Goal: Task Accomplishment & Management: Manage account settings

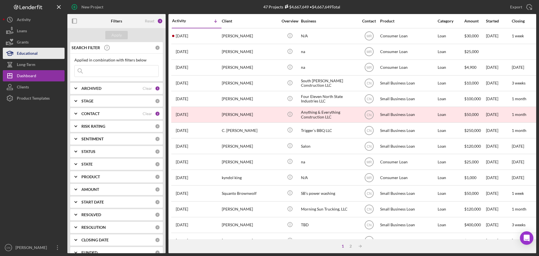
click at [25, 54] on div "Educational" at bounding box center [27, 54] width 21 height 13
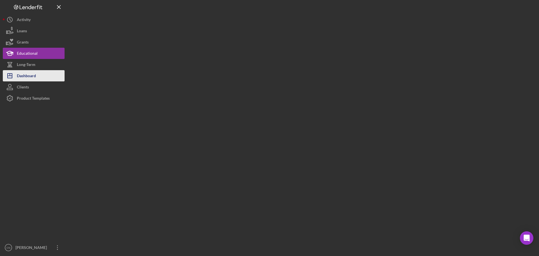
click at [23, 79] on div "Dashboard" at bounding box center [26, 76] width 19 height 13
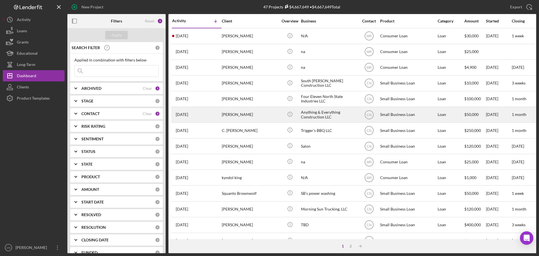
click at [230, 115] on div "[PERSON_NAME]" at bounding box center [250, 114] width 56 height 15
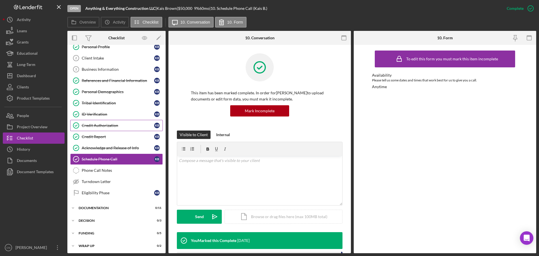
scroll to position [31, 0]
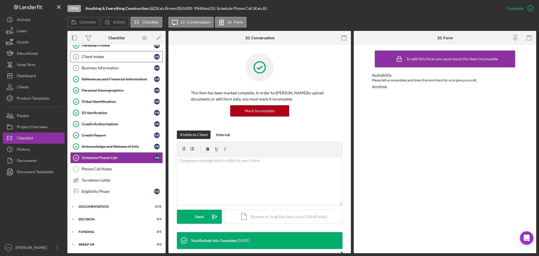
click at [93, 53] on link "Client Intake 2 Client Intake K B" at bounding box center [116, 56] width 93 height 11
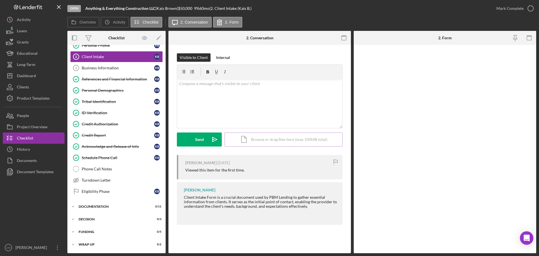
scroll to position [31, 0]
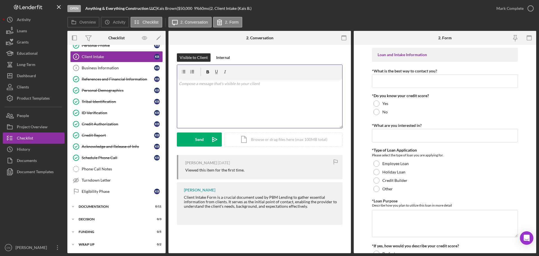
click at [205, 88] on div "v Color teal Color pink Remove color Add row above Add row below Add column bef…" at bounding box center [259, 103] width 165 height 49
click at [197, 134] on div "Send" at bounding box center [199, 139] width 9 height 14
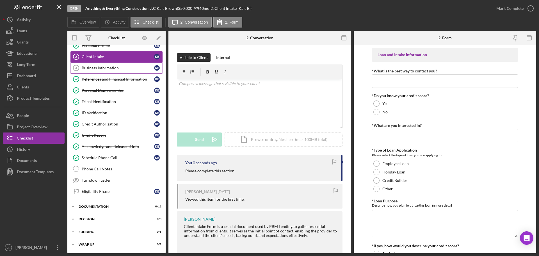
click at [96, 67] on div "Business Information" at bounding box center [118, 68] width 72 height 4
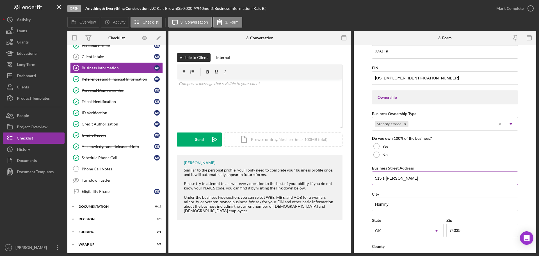
scroll to position [218, 0]
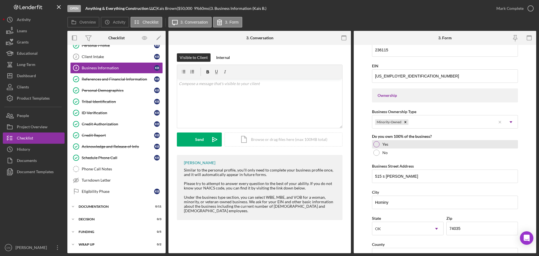
click at [376, 144] on div at bounding box center [376, 144] width 6 height 6
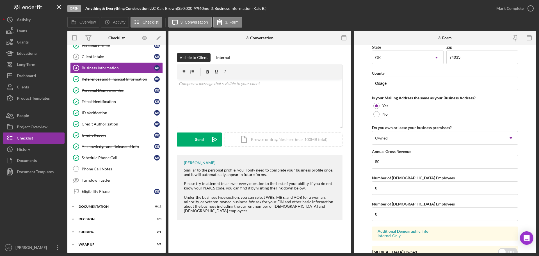
scroll to position [415, 0]
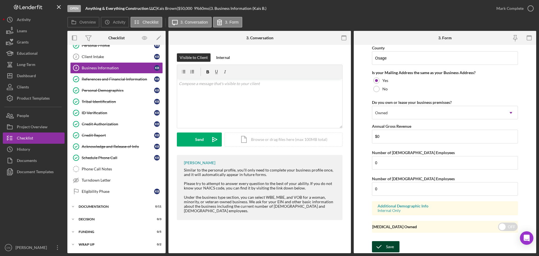
click at [387, 248] on div "Save" at bounding box center [390, 246] width 8 height 11
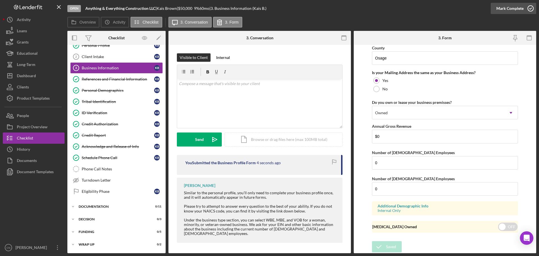
click at [531, 8] on icon "button" at bounding box center [530, 8] width 14 height 14
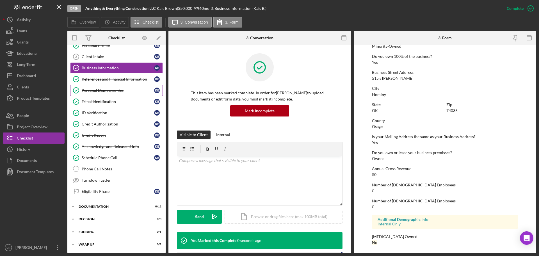
scroll to position [215, 0]
click at [95, 55] on div "Client Intake" at bounding box center [118, 56] width 72 height 4
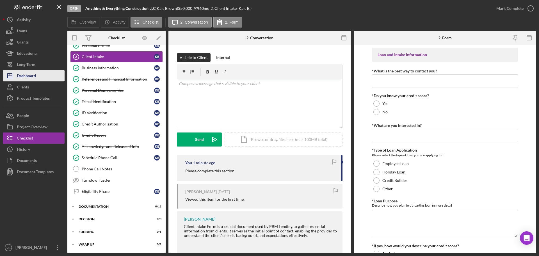
click at [28, 75] on div "Dashboard" at bounding box center [26, 76] width 19 height 13
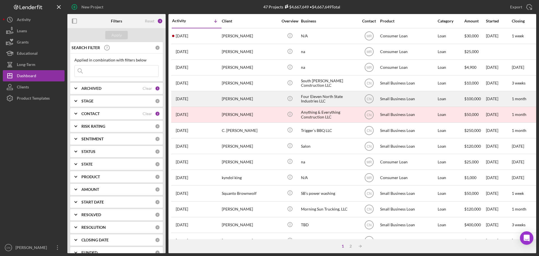
click at [315, 93] on div "Four Eleven North State Industries LLC" at bounding box center [329, 98] width 56 height 15
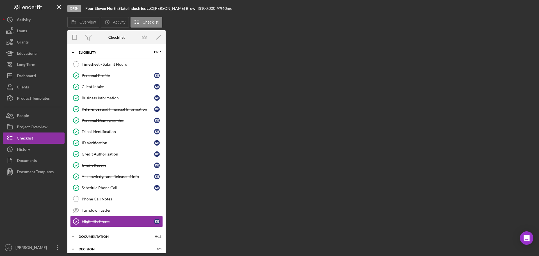
scroll to position [30, 0]
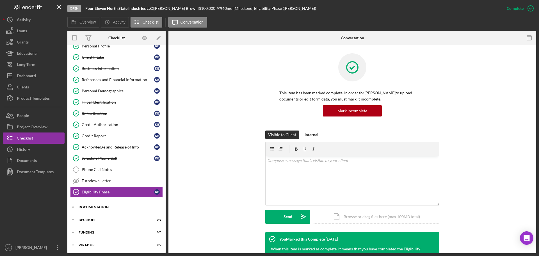
click at [96, 205] on div "Icon/Expander Documentation 0 / 11" at bounding box center [116, 207] width 98 height 11
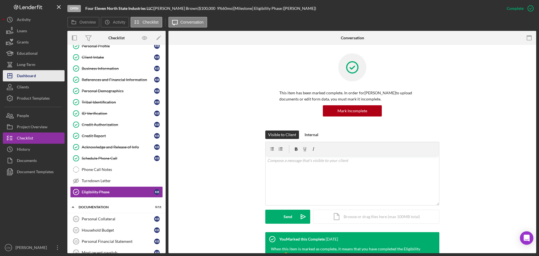
click at [35, 74] on div "Dashboard" at bounding box center [26, 76] width 19 height 13
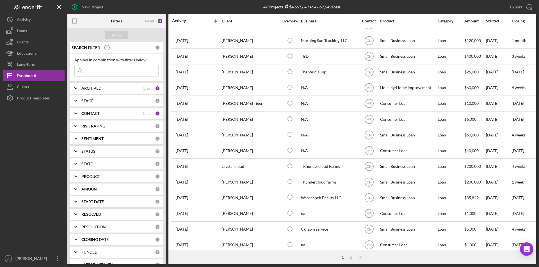
scroll to position [178, 0]
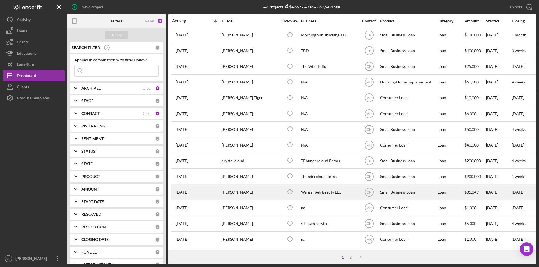
click at [237, 188] on div "[PERSON_NAME]" at bounding box center [250, 192] width 56 height 15
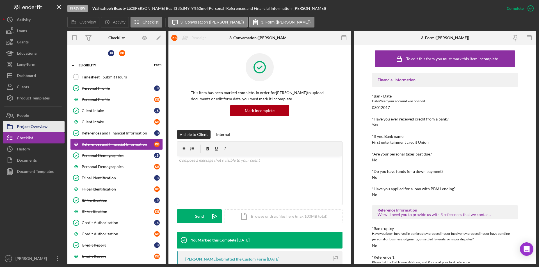
click at [36, 127] on div "Project Overview" at bounding box center [32, 127] width 31 height 13
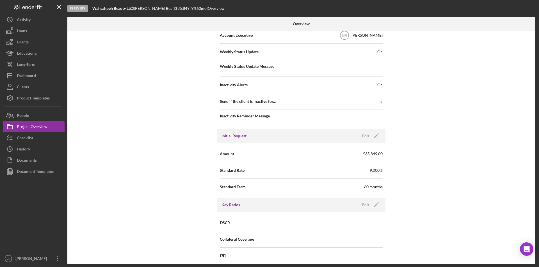
scroll to position [225, 0]
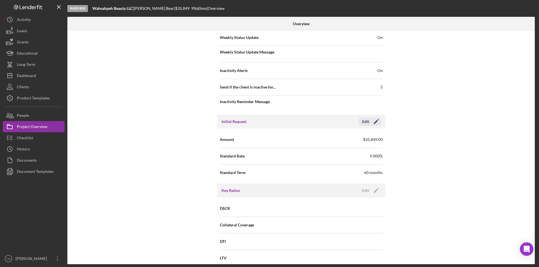
click at [375, 122] on polygon "button" at bounding box center [376, 122] width 4 height 4
drag, startPoint x: 328, startPoint y: 141, endPoint x: 261, endPoint y: 146, distance: 67.3
click at [261, 146] on div "Amount $35,849" at bounding box center [301, 140] width 163 height 14
type input "$36,799"
drag, startPoint x: 325, startPoint y: 154, endPoint x: 285, endPoint y: 155, distance: 40.2
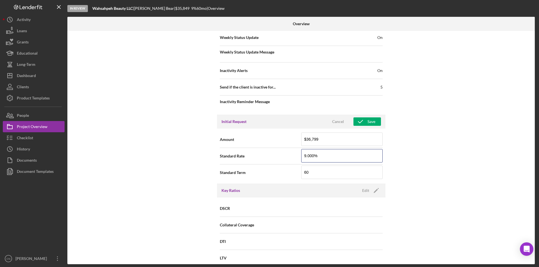
click at [285, 155] on div "Standard Rate 9.000%" at bounding box center [301, 156] width 163 height 14
type input "9.500%"
click at [365, 123] on icon "button" at bounding box center [360, 122] width 14 height 14
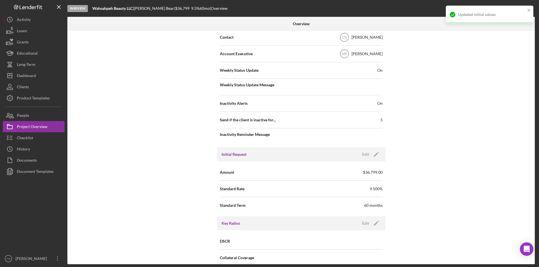
scroll to position [112, 0]
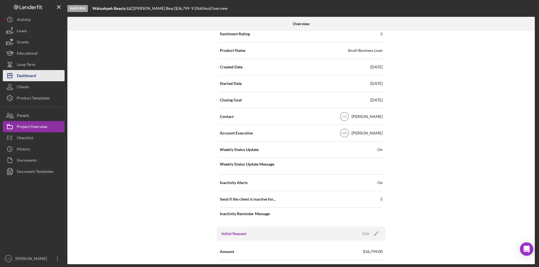
click at [27, 74] on div "Dashboard" at bounding box center [26, 76] width 19 height 13
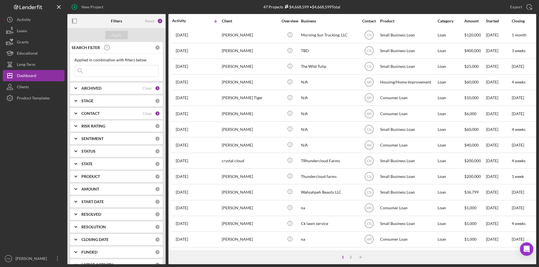
scroll to position [178, 0]
click at [350, 256] on div "2" at bounding box center [351, 257] width 8 height 4
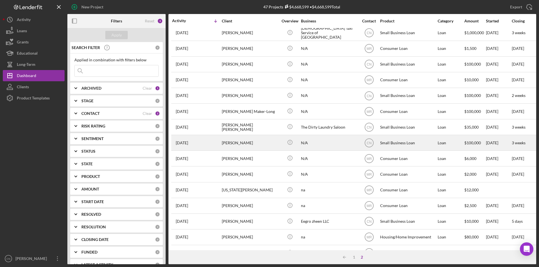
scroll to position [0, 0]
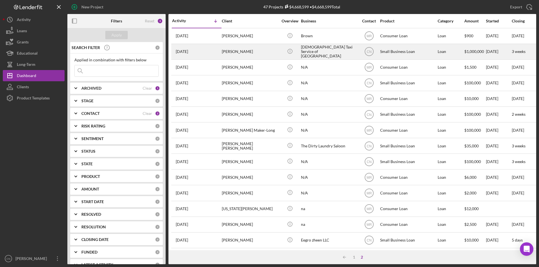
click at [227, 52] on div "[PERSON_NAME]" at bounding box center [250, 51] width 56 height 15
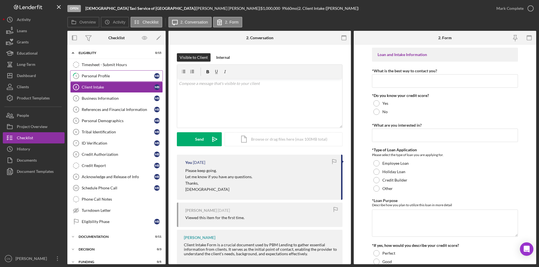
click at [91, 75] on div "Personal Profile" at bounding box center [118, 76] width 72 height 4
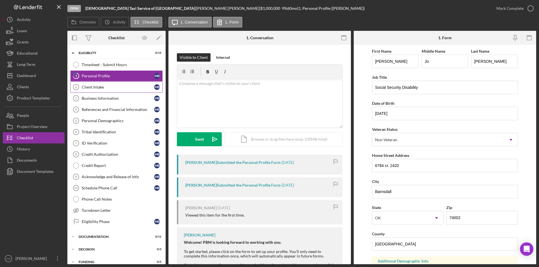
click at [91, 85] on div "Client Intake" at bounding box center [118, 87] width 72 height 4
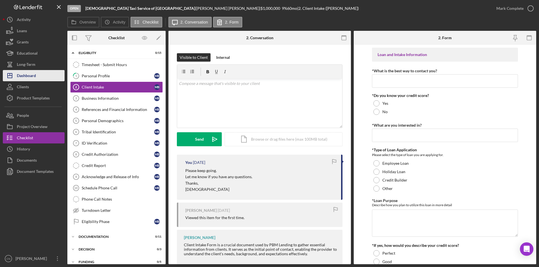
click at [33, 76] on div "Dashboard" at bounding box center [26, 76] width 19 height 13
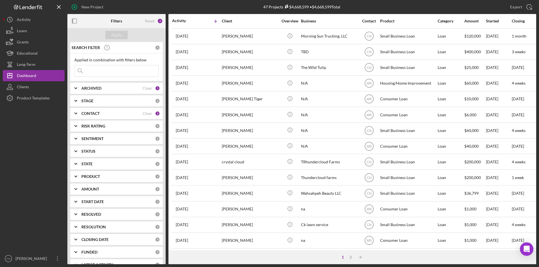
scroll to position [178, 0]
click at [352, 256] on div "2" at bounding box center [351, 257] width 8 height 4
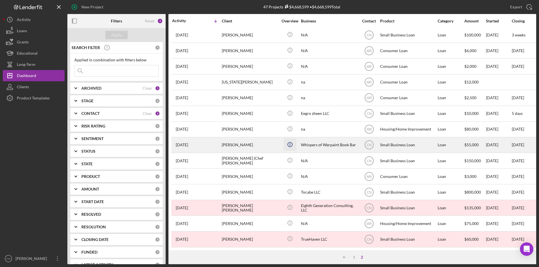
scroll to position [0, 0]
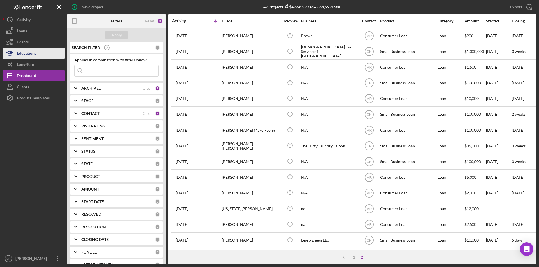
click at [28, 52] on div "Educational" at bounding box center [27, 54] width 21 height 13
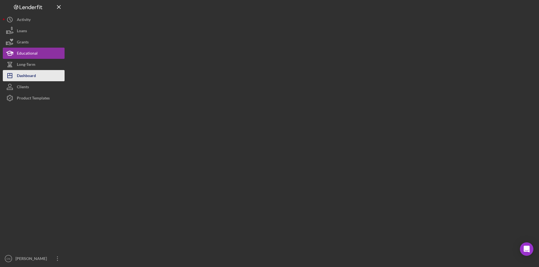
click at [28, 76] on div "Dashboard" at bounding box center [26, 76] width 19 height 13
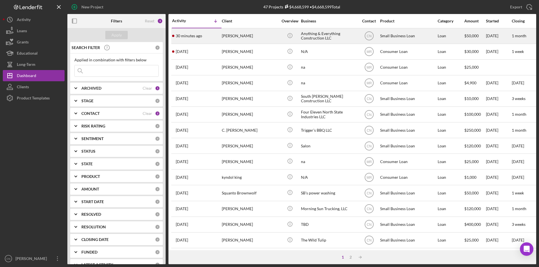
click at [230, 37] on div "[PERSON_NAME]" at bounding box center [250, 36] width 56 height 15
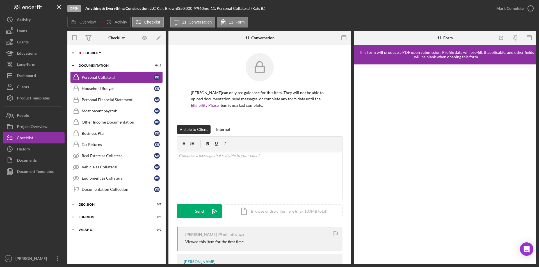
click at [91, 54] on div "Eligiblity" at bounding box center [120, 52] width 75 height 3
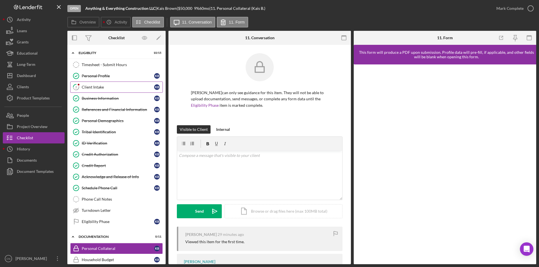
click at [91, 85] on div "Client Intake" at bounding box center [118, 87] width 72 height 4
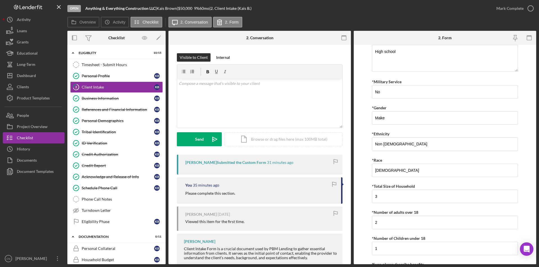
scroll to position [1005, 0]
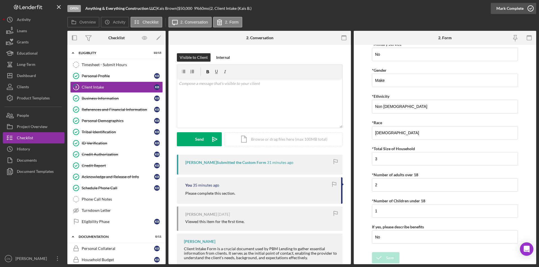
click at [531, 9] on icon "button" at bounding box center [530, 8] width 14 height 14
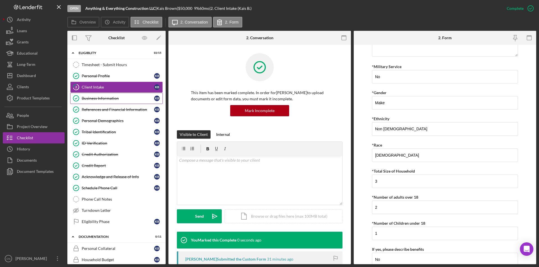
scroll to position [1028, 0]
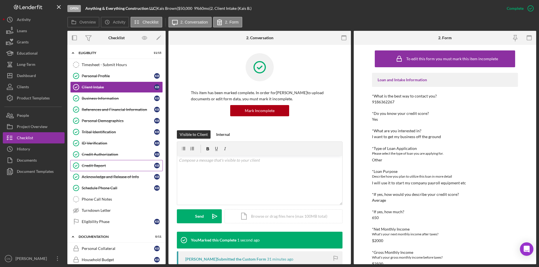
click at [94, 166] on div "Credit Report" at bounding box center [118, 166] width 72 height 4
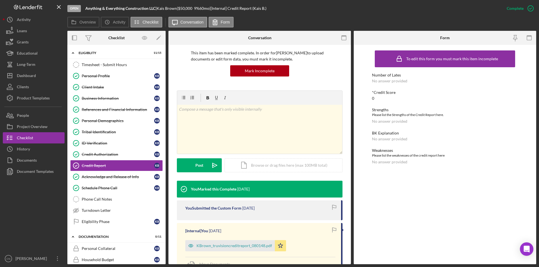
scroll to position [91, 0]
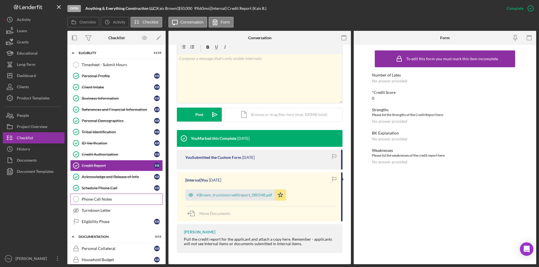
click at [93, 200] on div "Phone Call Notes" at bounding box center [122, 199] width 81 height 4
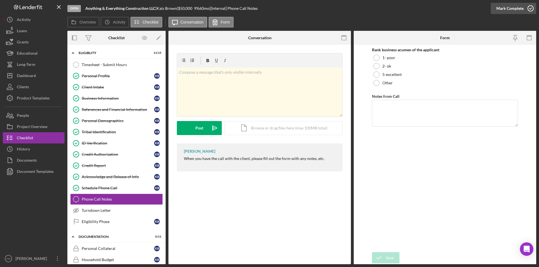
click at [530, 8] on icon "button" at bounding box center [530, 8] width 14 height 14
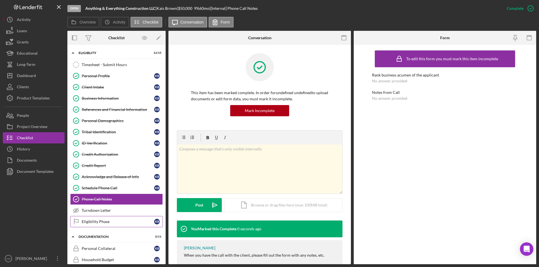
click at [97, 219] on link "Eligibility Phase Eligibility Phase K B" at bounding box center [116, 221] width 93 height 11
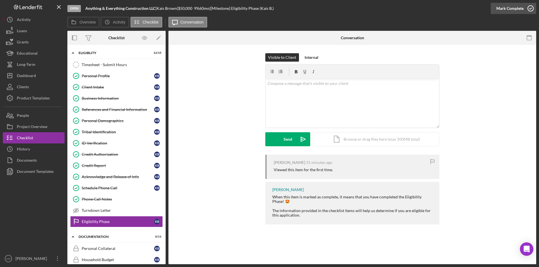
click at [531, 9] on icon "button" at bounding box center [530, 8] width 14 height 14
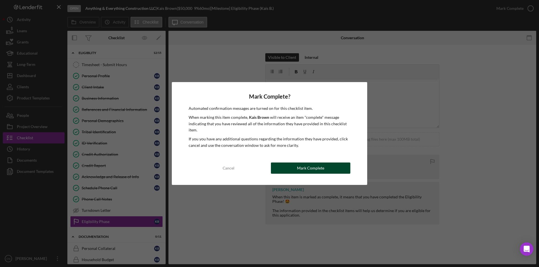
click at [300, 166] on div "Mark Complete" at bounding box center [310, 168] width 27 height 11
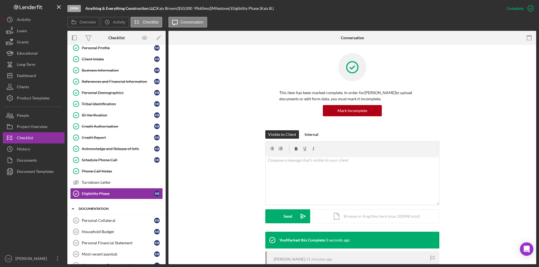
click at [96, 211] on div "Icon/Expander Documentation 0 / 11" at bounding box center [116, 209] width 98 height 12
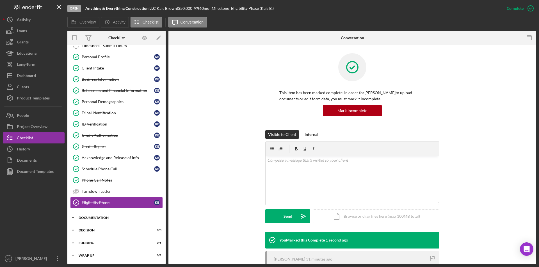
click at [92, 218] on div "Documentation" at bounding box center [119, 217] width 80 height 3
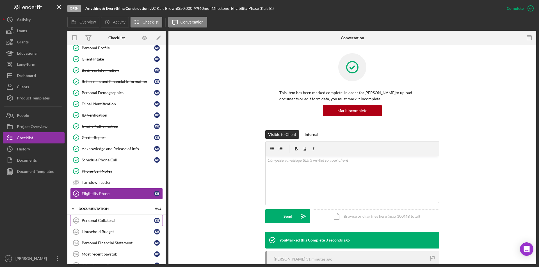
click at [97, 221] on div "Personal Collateral" at bounding box center [118, 221] width 72 height 4
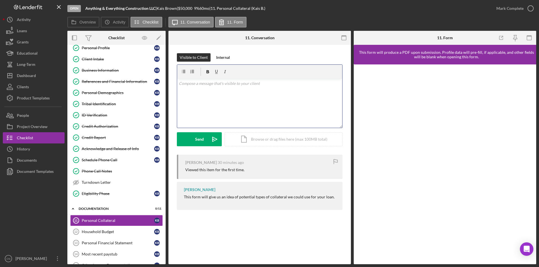
click at [193, 82] on p at bounding box center [260, 84] width 162 height 6
click at [192, 136] on button "Send Icon/icon-invite-send" at bounding box center [199, 139] width 45 height 14
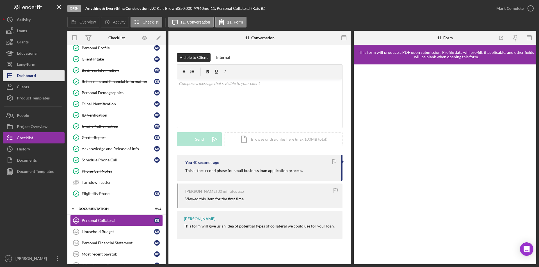
click at [17, 72] on div "Dashboard" at bounding box center [26, 76] width 19 height 13
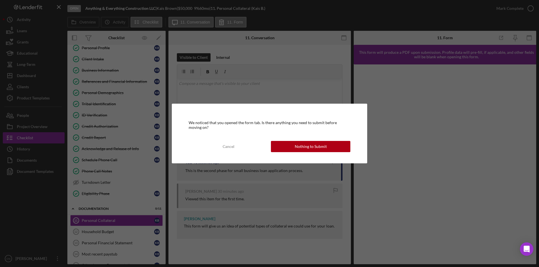
click at [308, 154] on div "We noticed that you opened the form tab. Is there anything you need to submit b…" at bounding box center [269, 133] width 195 height 59
click at [308, 142] on div "Nothing to Submit" at bounding box center [311, 146] width 32 height 11
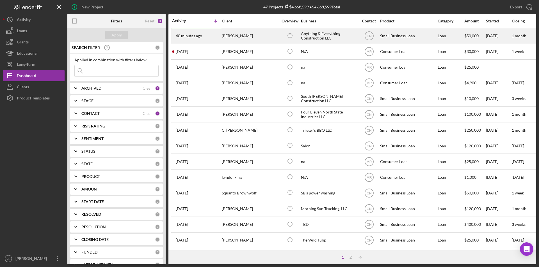
click at [197, 35] on time "40 minutes ago" at bounding box center [189, 36] width 26 height 4
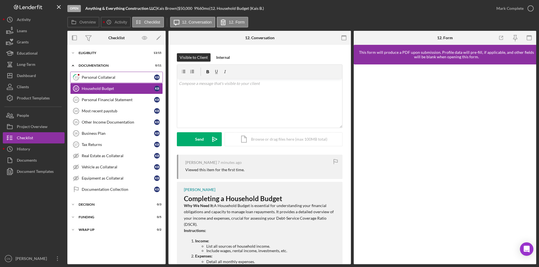
click at [100, 75] on div "Personal Collateral" at bounding box center [118, 77] width 72 height 4
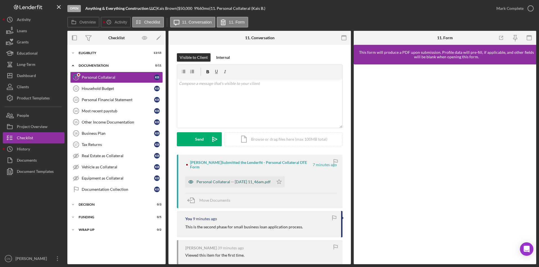
click at [226, 180] on div "Personal Collateral -- 2025-09-08 11_46am.pdf" at bounding box center [233, 182] width 74 height 4
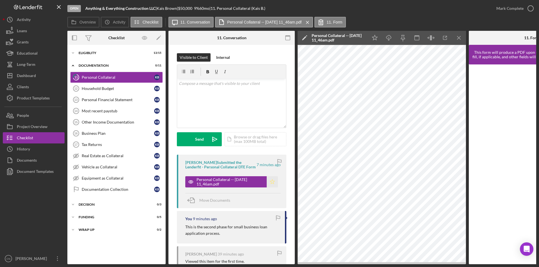
click at [272, 179] on icon "Icon/Star" at bounding box center [272, 182] width 11 height 11
click at [529, 6] on icon "button" at bounding box center [530, 8] width 14 height 14
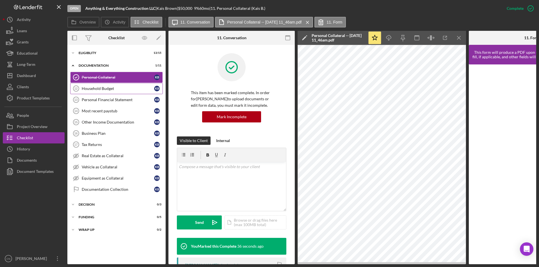
click at [97, 89] on div "Household Budget" at bounding box center [118, 88] width 72 height 4
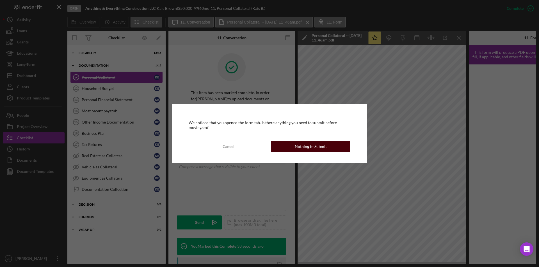
click at [307, 147] on div "Nothing to Submit" at bounding box center [311, 146] width 32 height 11
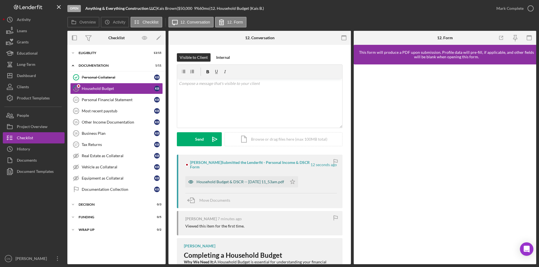
click at [233, 182] on div "Household Budget & DSCR -- 2025-09-08 11_53am.pdf" at bounding box center [240, 182] width 88 height 4
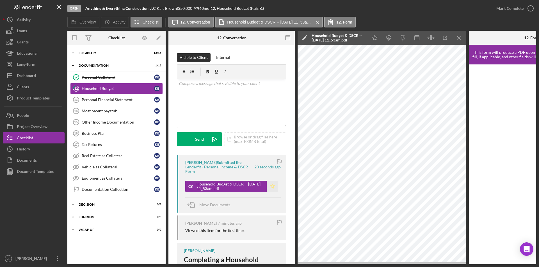
click at [270, 184] on polygon "button" at bounding box center [272, 186] width 5 height 4
click at [531, 8] on icon "button" at bounding box center [530, 8] width 14 height 14
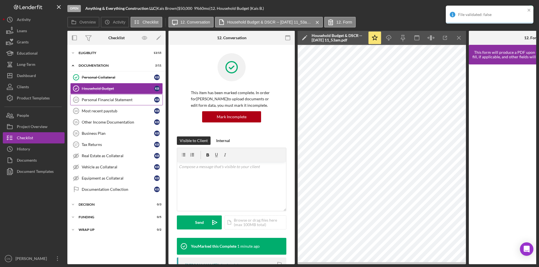
click at [90, 99] on div "Personal Financial Statement" at bounding box center [118, 100] width 72 height 4
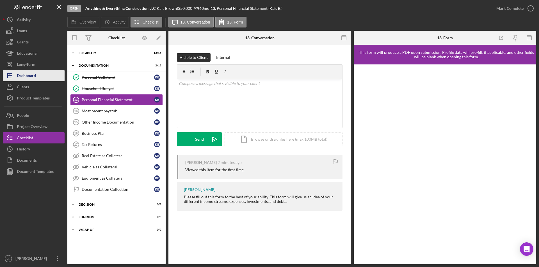
click at [22, 75] on div "Dashboard" at bounding box center [26, 76] width 19 height 13
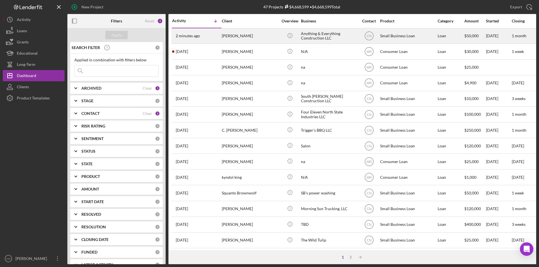
click at [209, 39] on div "2 minutes ago Kais Brown" at bounding box center [196, 36] width 49 height 15
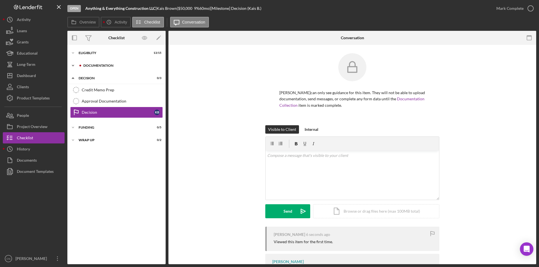
click at [88, 62] on div "Icon/Expander Documentation 2 / 11" at bounding box center [116, 65] width 98 height 11
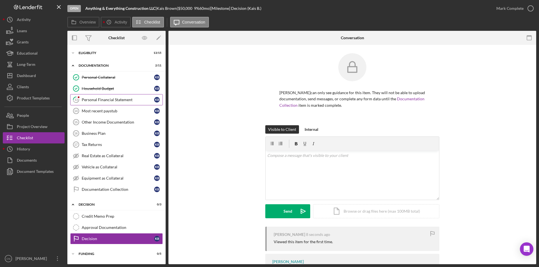
click at [94, 98] on div "Personal Financial Statement" at bounding box center [118, 100] width 72 height 4
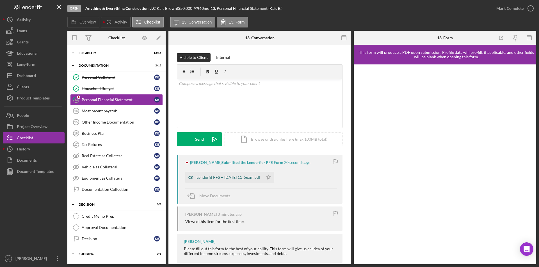
click at [232, 178] on div "Lenderfit PFS -- 2025-09-08 11_56am.pdf" at bounding box center [228, 177] width 64 height 4
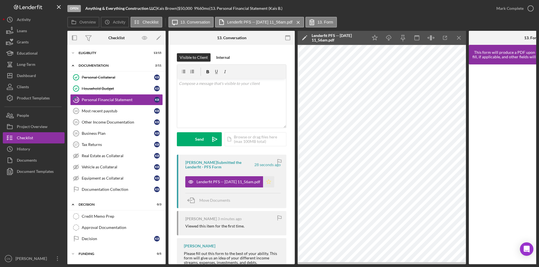
click at [273, 183] on icon "Icon/Star" at bounding box center [268, 182] width 11 height 11
click at [530, 6] on icon "button" at bounding box center [530, 8] width 14 height 14
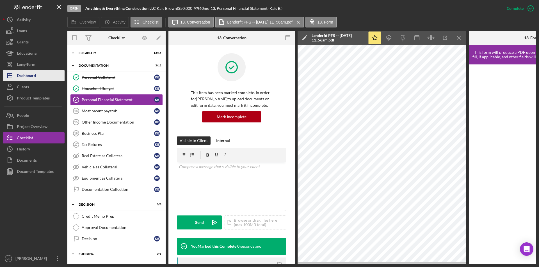
click at [27, 72] on div "Dashboard" at bounding box center [26, 76] width 19 height 13
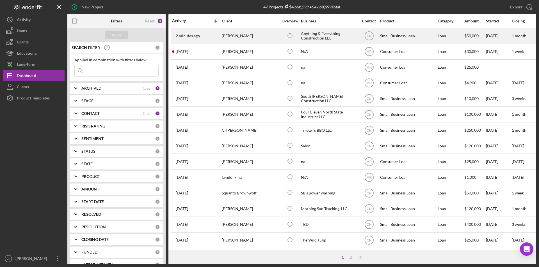
click at [200, 33] on div "2 minutes ago Kais Brown" at bounding box center [196, 36] width 49 height 15
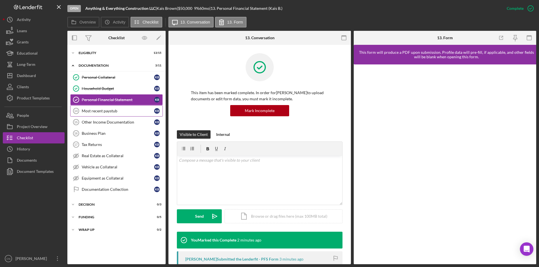
click at [95, 109] on div "Most recent paystub" at bounding box center [118, 111] width 72 height 4
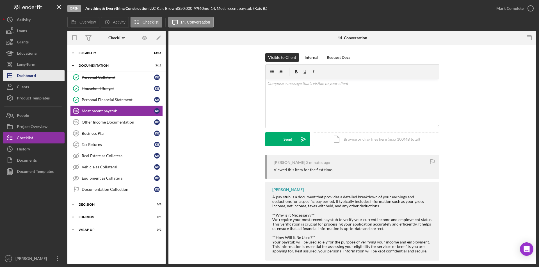
click at [22, 76] on div "Dashboard" at bounding box center [26, 76] width 19 height 13
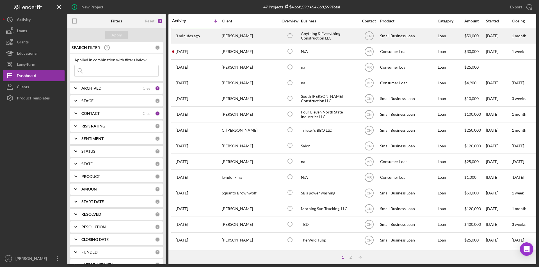
click at [234, 38] on div "[PERSON_NAME]" at bounding box center [250, 36] width 56 height 15
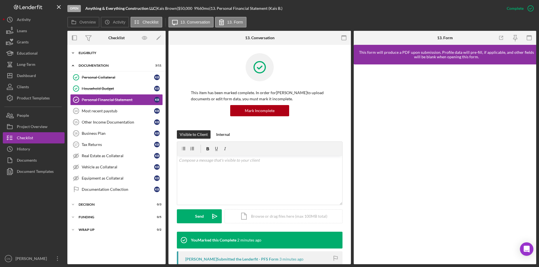
click at [87, 53] on div "Eligiblity" at bounding box center [119, 52] width 80 height 3
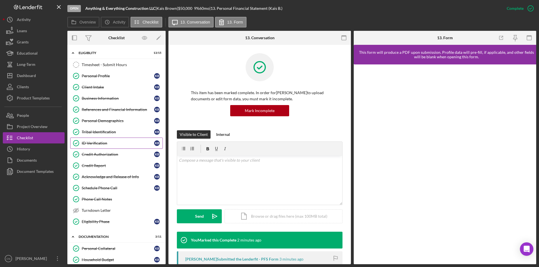
click at [89, 139] on link "ID Verification ID Verification K B" at bounding box center [116, 143] width 93 height 11
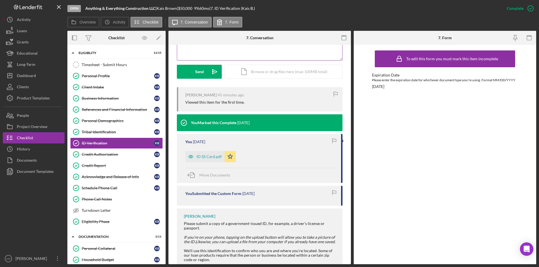
scroll to position [161, 0]
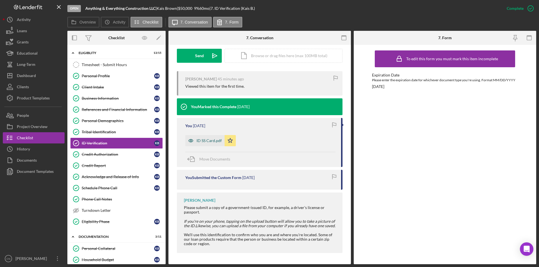
click at [201, 141] on div "ID SS Card.pdf" at bounding box center [208, 141] width 25 height 4
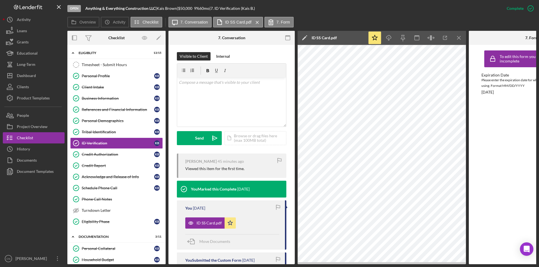
scroll to position [70, 0]
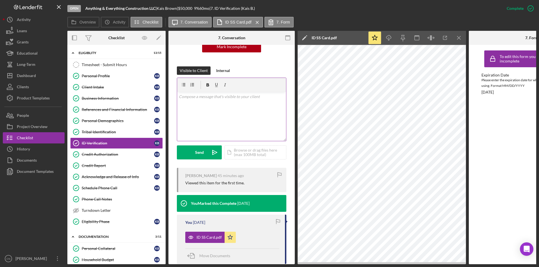
click at [195, 97] on p at bounding box center [232, 97] width 106 height 6
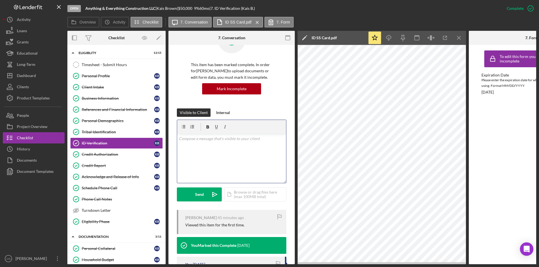
scroll to position [0, 0]
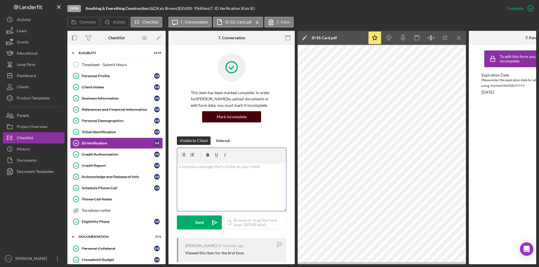
click at [243, 116] on div "Mark Incomplete" at bounding box center [232, 116] width 30 height 11
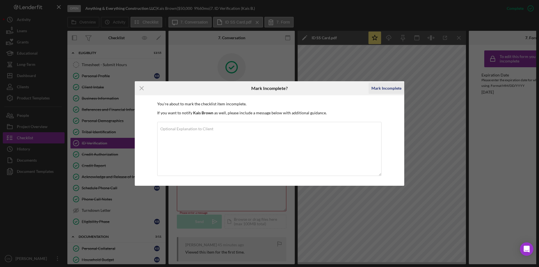
click at [388, 87] on div "Mark Incomplete" at bounding box center [386, 88] width 30 height 11
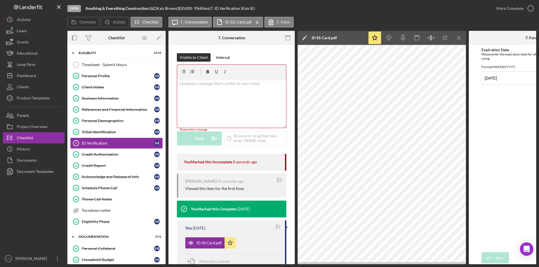
click at [193, 91] on div "v Color teal Color pink Remove color Add row above Add row below Add column bef…" at bounding box center [231, 103] width 109 height 49
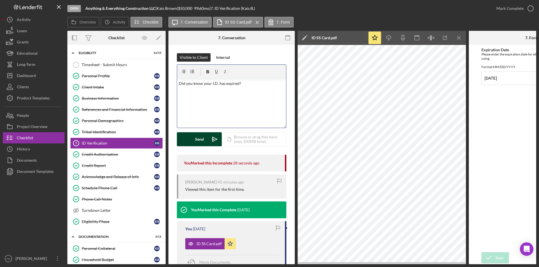
click at [202, 138] on div "Send" at bounding box center [199, 139] width 9 height 14
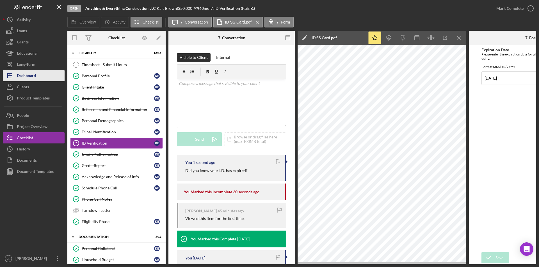
click at [25, 75] on div "Dashboard" at bounding box center [26, 76] width 19 height 13
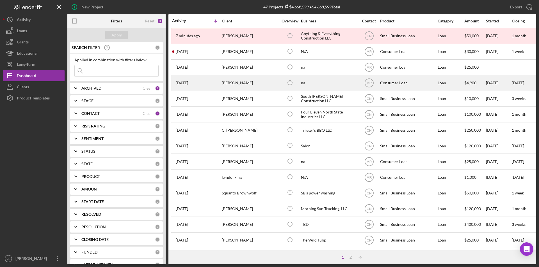
click at [243, 83] on div "[PERSON_NAME]" at bounding box center [250, 83] width 56 height 15
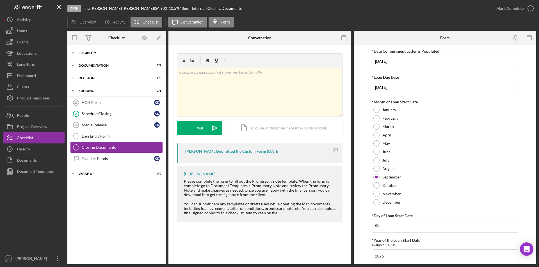
click at [92, 49] on div "Icon/Expander Eligiblity 10 / 14" at bounding box center [116, 52] width 98 height 11
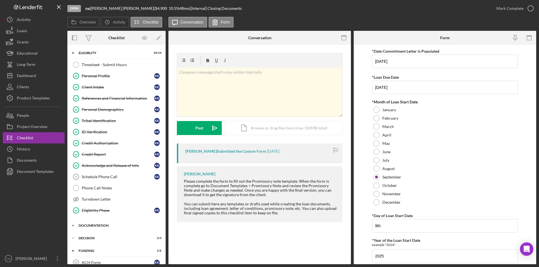
click at [96, 226] on div "Documentation" at bounding box center [119, 225] width 80 height 3
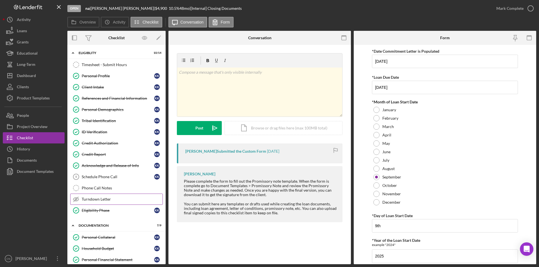
scroll to position [84, 0]
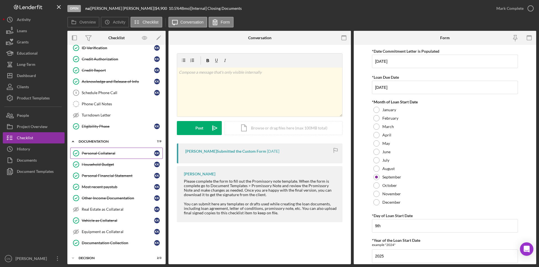
click at [92, 150] on link "Personal Collateral Personal Collateral K K" at bounding box center [116, 153] width 93 height 11
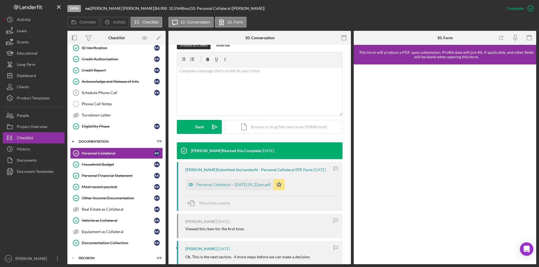
scroll to position [112, 0]
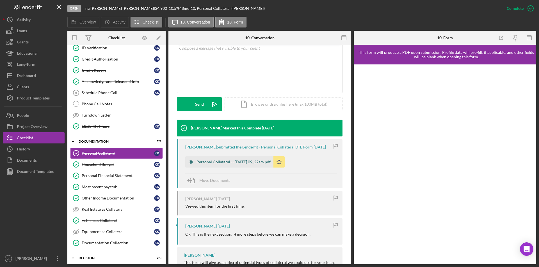
click at [228, 162] on div "Personal Collateral -- 2025-08-14 09_22am.pdf" at bounding box center [233, 162] width 74 height 4
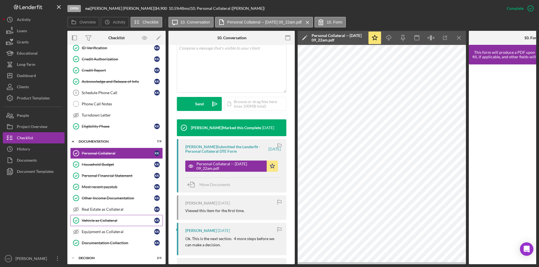
click at [94, 222] on div "Vehicle as Collateral" at bounding box center [118, 221] width 72 height 4
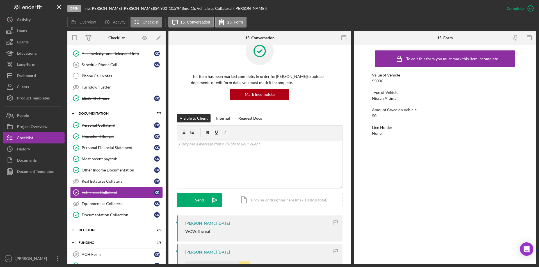
scroll to position [84, 0]
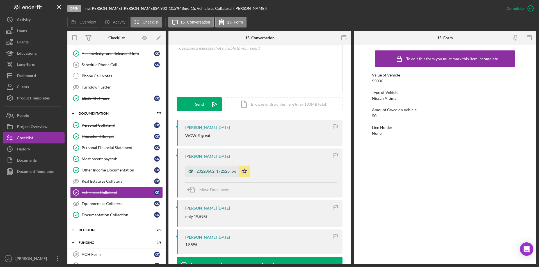
click at [215, 171] on div "20220602_172528.jpg" at bounding box center [215, 171] width 39 height 4
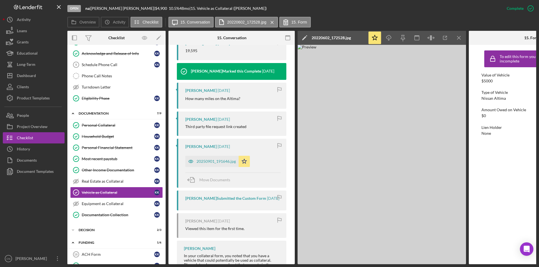
scroll to position [237, 0]
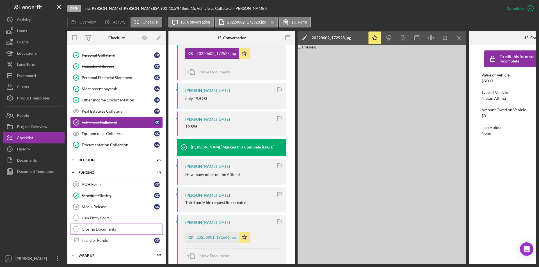
click at [92, 228] on div "Closing Documents" at bounding box center [122, 229] width 81 height 4
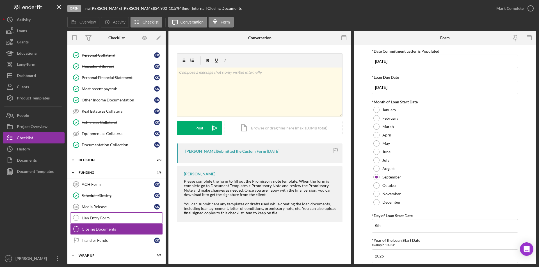
click at [85, 218] on div "Lien Entry Form" at bounding box center [122, 218] width 81 height 4
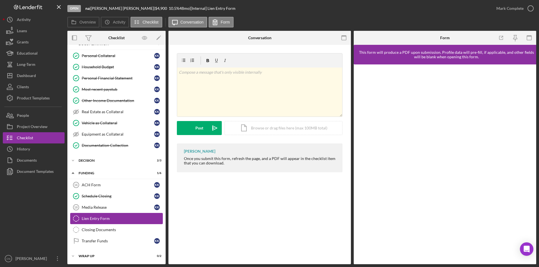
scroll to position [182, 0]
click at [102, 228] on div "Closing Documents" at bounding box center [122, 229] width 81 height 4
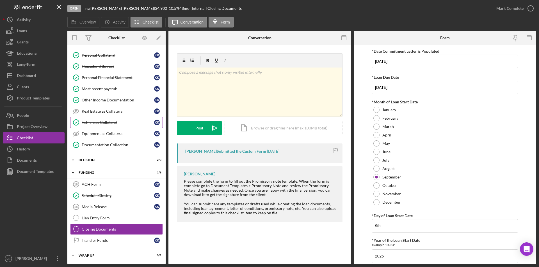
click at [90, 121] on div "Vehicle as Collateral" at bounding box center [118, 122] width 72 height 4
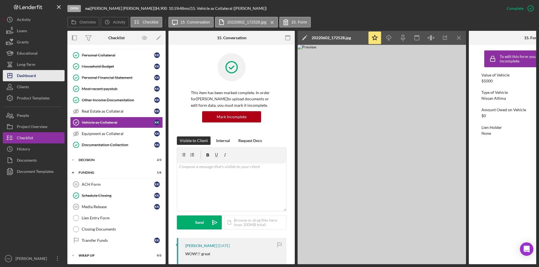
click at [27, 74] on div "Dashboard" at bounding box center [26, 76] width 19 height 13
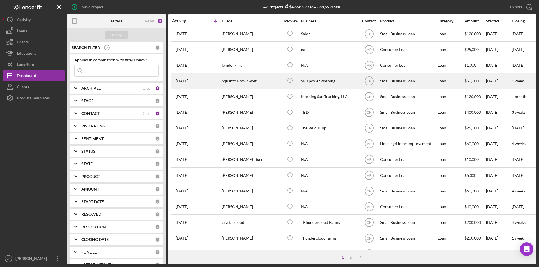
scroll to position [178, 0]
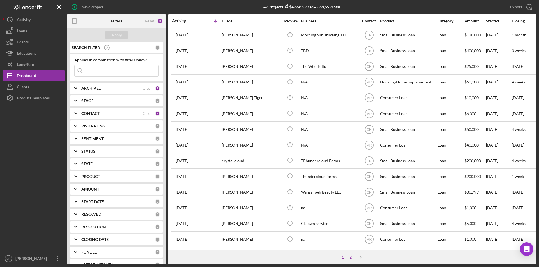
click at [350, 256] on div "2" at bounding box center [351, 257] width 8 height 4
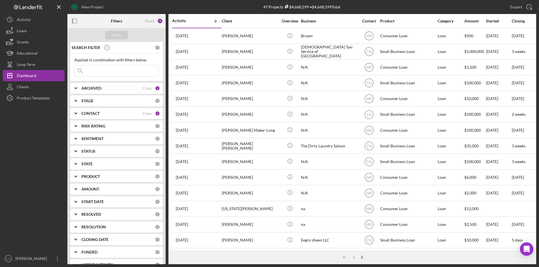
scroll to position [131, 0]
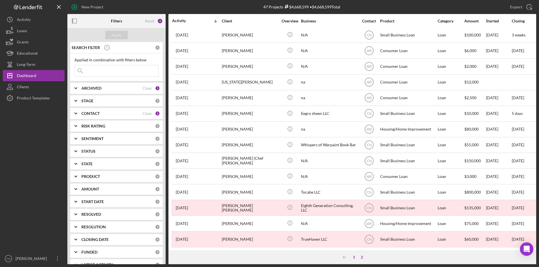
click at [354, 256] on div "1" at bounding box center [354, 257] width 8 height 4
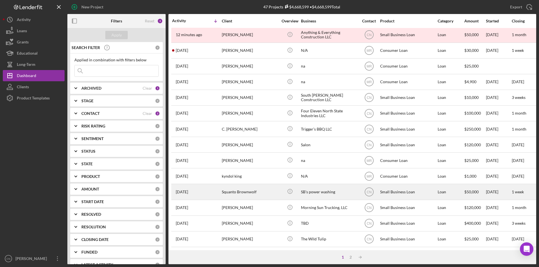
scroll to position [0, 0]
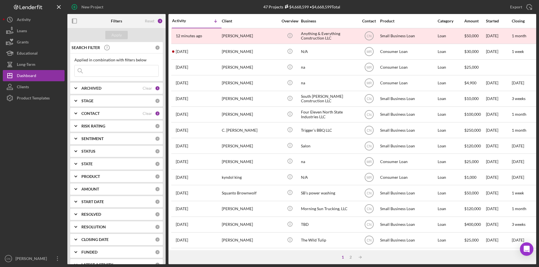
click at [83, 86] on b "ARCHIVED" at bounding box center [91, 88] width 20 height 4
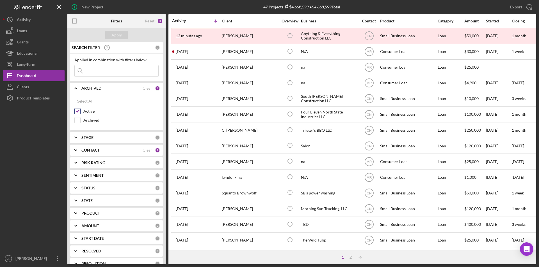
click at [75, 110] on input "Active" at bounding box center [78, 112] width 6 height 6
checkbox input "false"
click at [76, 119] on input "Archived" at bounding box center [78, 121] width 6 height 6
click at [116, 34] on div "Apply" at bounding box center [116, 35] width 10 height 8
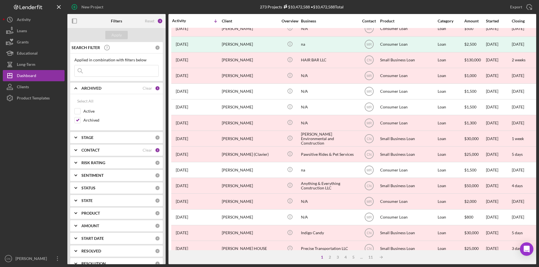
scroll to position [178, 0]
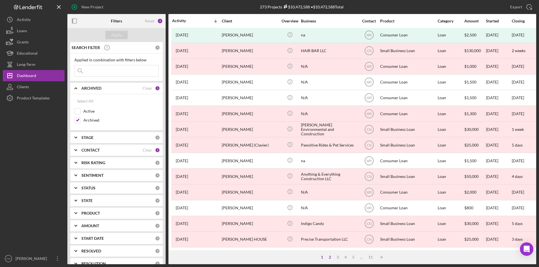
click at [330, 256] on div "2" at bounding box center [330, 257] width 8 height 4
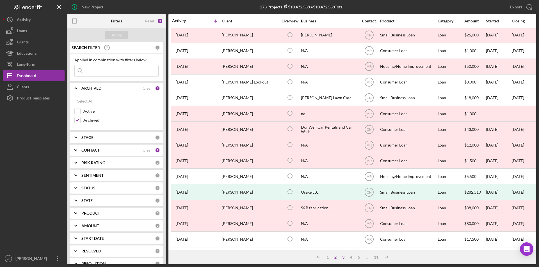
click at [344, 256] on div "3" at bounding box center [343, 257] width 8 height 4
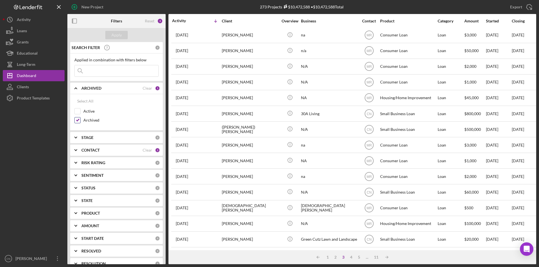
click at [76, 120] on input "Archived" at bounding box center [78, 121] width 6 height 6
checkbox input "false"
click at [122, 33] on button "Apply" at bounding box center [116, 35] width 22 height 8
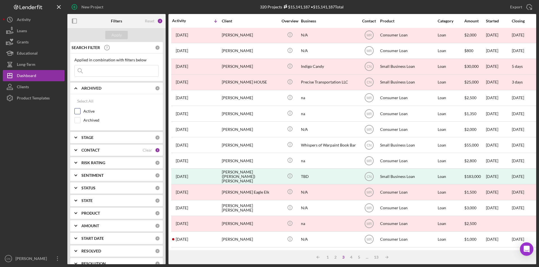
click at [75, 111] on input "Active" at bounding box center [78, 112] width 6 height 6
click at [123, 34] on button "Apply" at bounding box center [116, 35] width 22 height 8
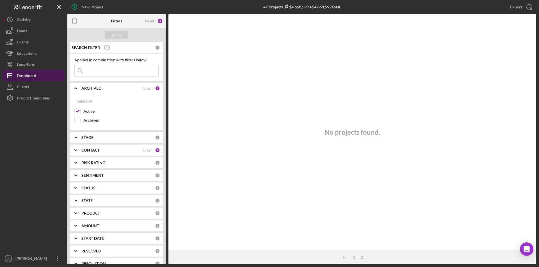
click at [33, 77] on div "Dashboard" at bounding box center [26, 76] width 19 height 13
click at [94, 151] on b "CONTACT" at bounding box center [90, 150] width 18 height 4
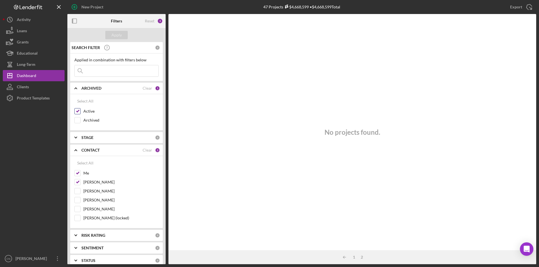
click at [78, 111] on input "Active" at bounding box center [78, 112] width 6 height 6
checkbox input "true"
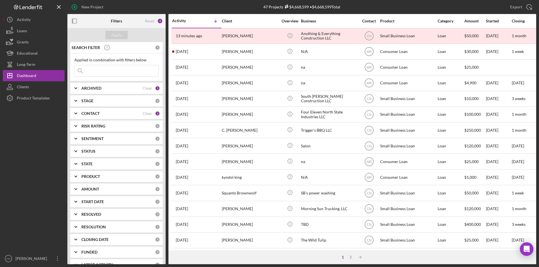
click at [91, 88] on b "ARCHIVED" at bounding box center [91, 88] width 20 height 4
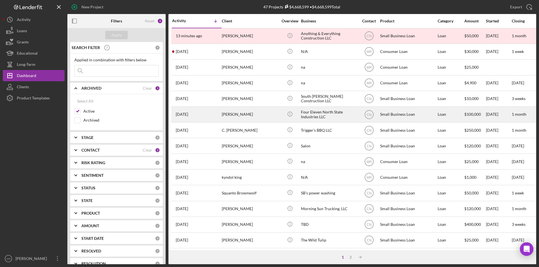
click at [264, 114] on div "[PERSON_NAME]" at bounding box center [250, 114] width 56 height 15
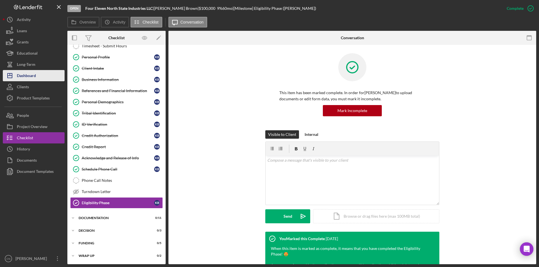
scroll to position [19, 0]
drag, startPoint x: 31, startPoint y: 74, endPoint x: 47, endPoint y: 75, distance: 15.8
click at [31, 74] on div "Dashboard" at bounding box center [26, 76] width 19 height 13
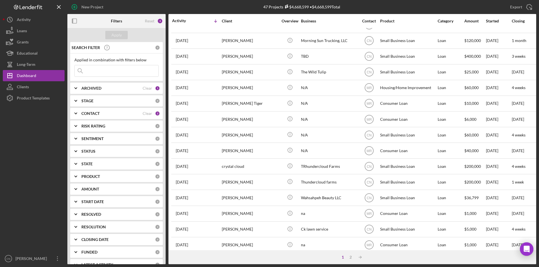
scroll to position [178, 0]
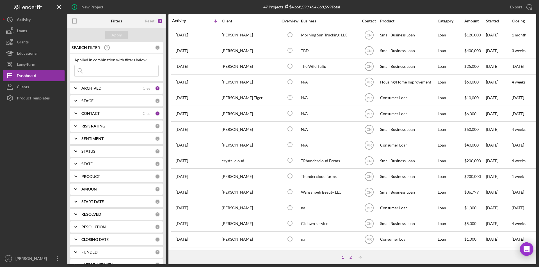
click at [352, 257] on div "2" at bounding box center [351, 257] width 8 height 4
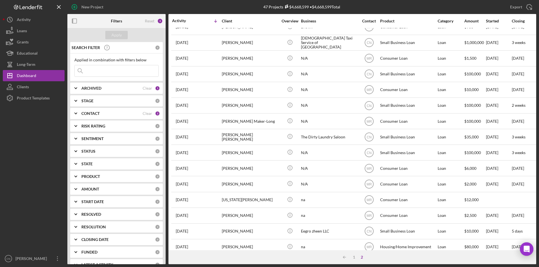
scroll to position [0, 0]
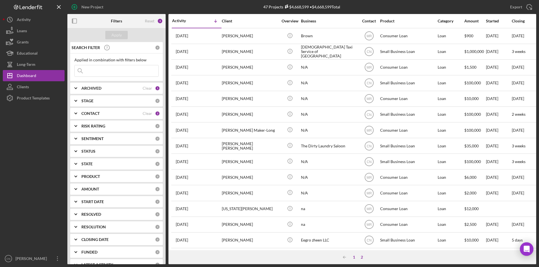
click at [354, 257] on div "1" at bounding box center [354, 257] width 8 height 4
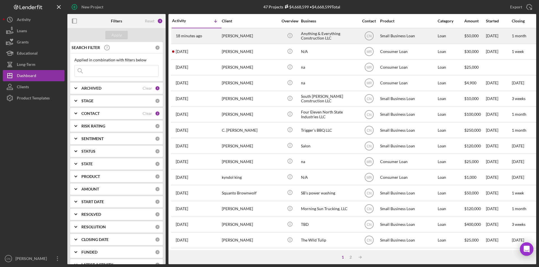
click at [188, 36] on time "18 minutes ago" at bounding box center [189, 36] width 26 height 4
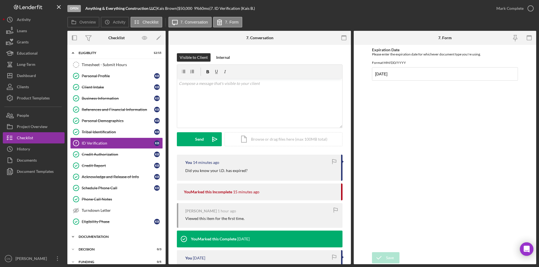
click at [97, 235] on div "Documentation" at bounding box center [119, 236] width 80 height 3
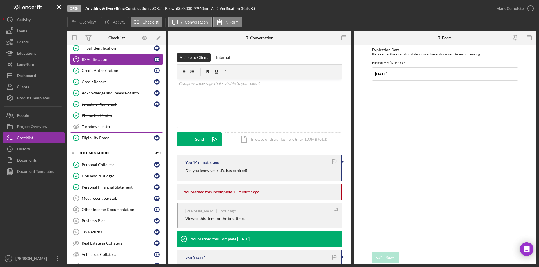
scroll to position [84, 0]
click at [25, 78] on div "Dashboard" at bounding box center [26, 76] width 19 height 13
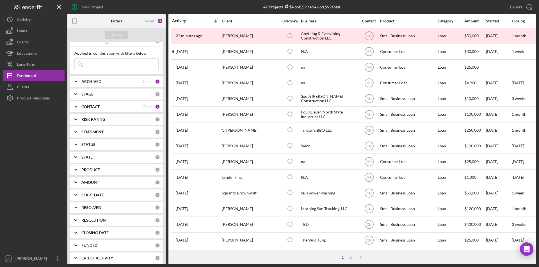
scroll to position [10, 0]
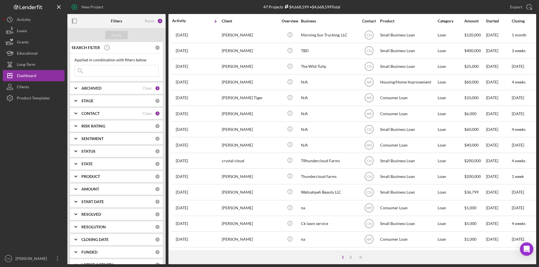
scroll to position [178, 0]
click at [351, 258] on div "2" at bounding box center [351, 257] width 8 height 4
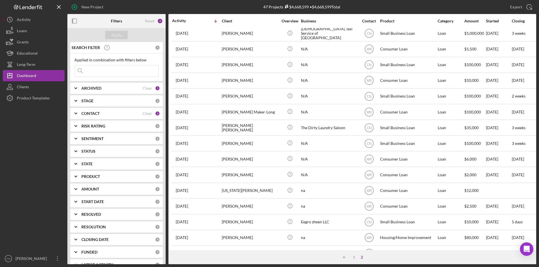
scroll to position [0, 0]
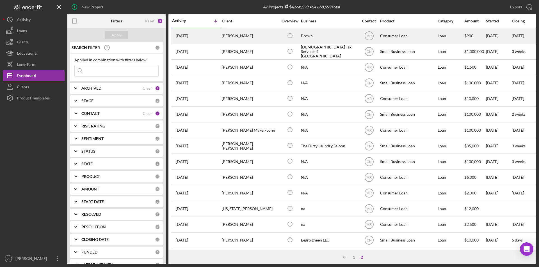
click at [231, 35] on div "[PERSON_NAME]" at bounding box center [250, 36] width 56 height 15
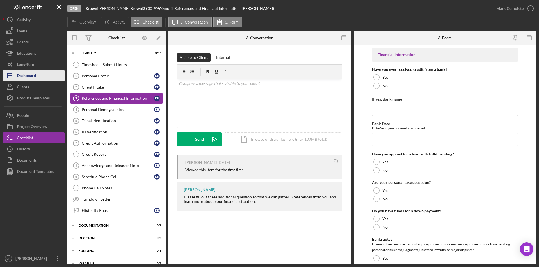
click at [26, 77] on div "Dashboard" at bounding box center [26, 76] width 19 height 13
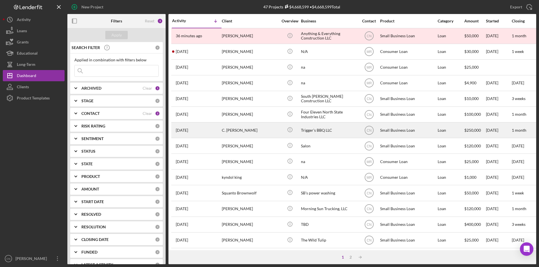
click at [226, 130] on div "C. [PERSON_NAME]" at bounding box center [250, 130] width 56 height 15
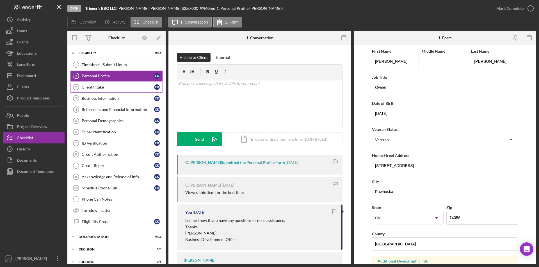
click at [92, 88] on div "Client Intake" at bounding box center [118, 87] width 72 height 4
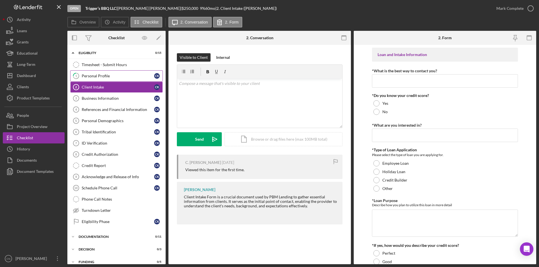
click at [92, 73] on link "1 Personal Profile C K" at bounding box center [116, 75] width 93 height 11
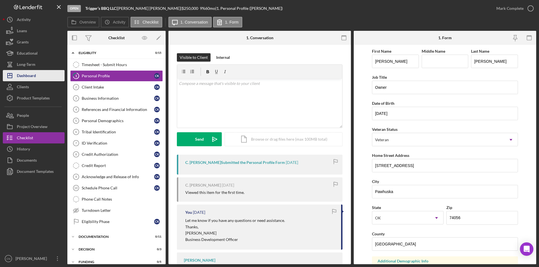
click at [16, 75] on icon "Icon/Dashboard" at bounding box center [10, 76] width 14 height 14
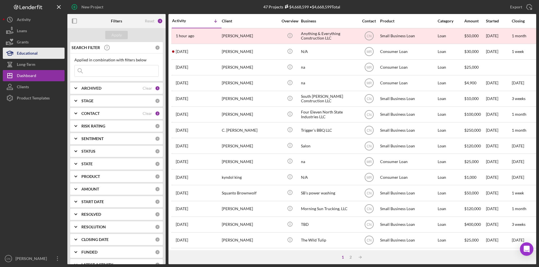
click at [27, 54] on div "Educational" at bounding box center [27, 54] width 21 height 13
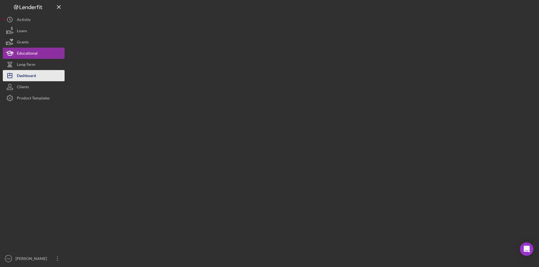
click at [27, 73] on div "Dashboard" at bounding box center [26, 76] width 19 height 13
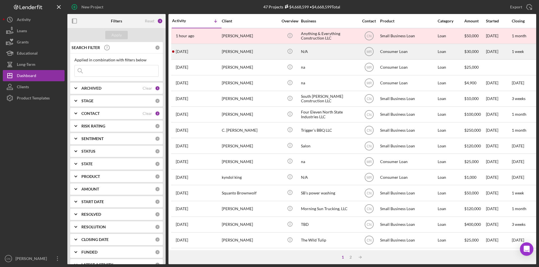
click at [226, 53] on div "[PERSON_NAME]" at bounding box center [250, 51] width 56 height 15
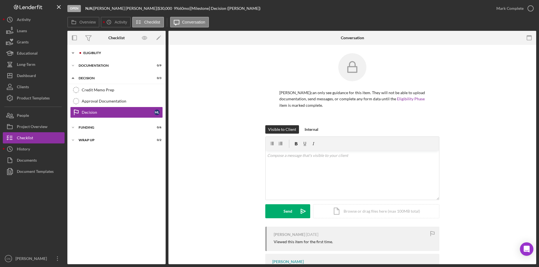
click at [90, 52] on div "Eligiblity" at bounding box center [120, 52] width 75 height 3
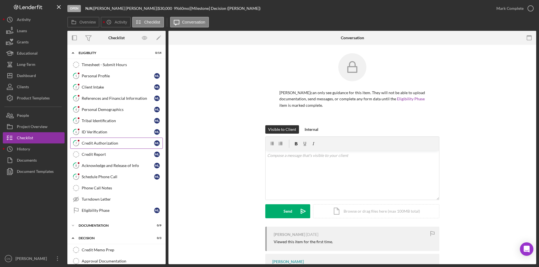
click at [98, 141] on div "Credit Authorization" at bounding box center [118, 143] width 72 height 4
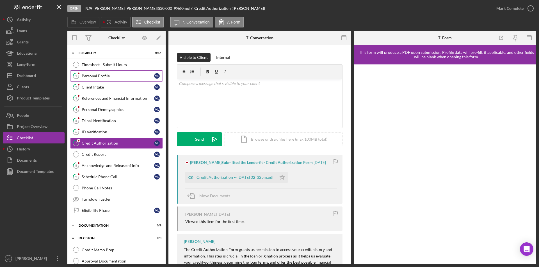
click at [88, 77] on div "Personal Profile" at bounding box center [118, 76] width 72 height 4
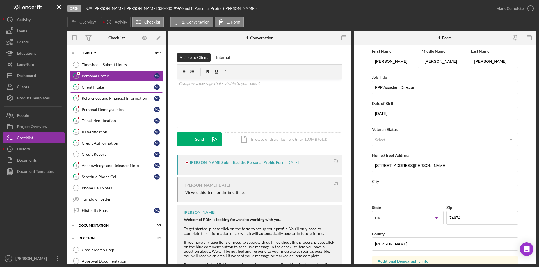
click at [89, 85] on div "Client Intake" at bounding box center [118, 87] width 72 height 4
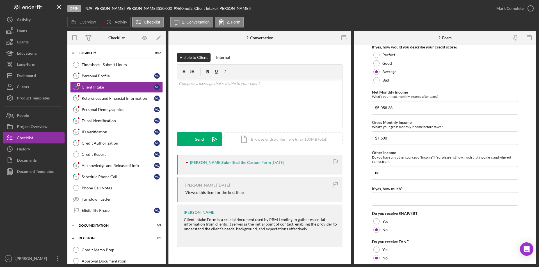
scroll to position [309, 0]
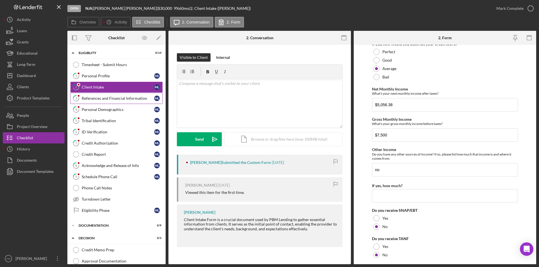
click at [97, 100] on div "References and Financial Information" at bounding box center [118, 98] width 72 height 4
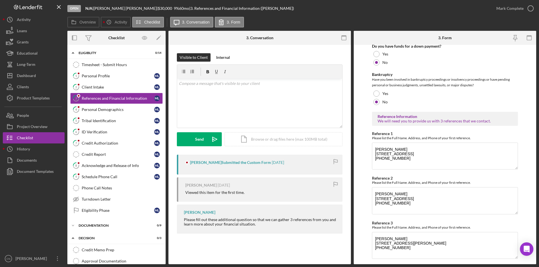
scroll to position [181, 0]
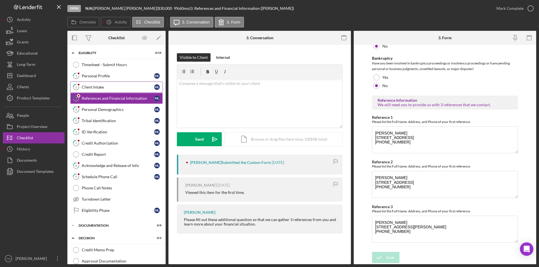
click at [90, 87] on div "Client Intake" at bounding box center [118, 87] width 72 height 4
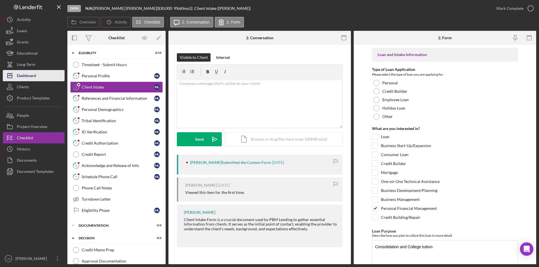
click at [23, 71] on div "Dashboard" at bounding box center [26, 76] width 19 height 13
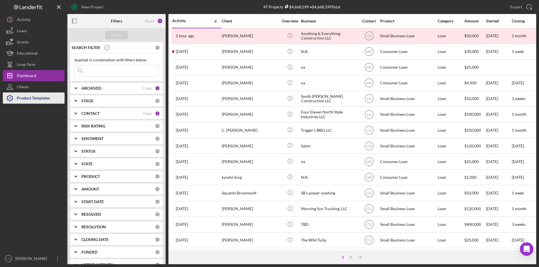
click at [31, 101] on div "Product Templates" at bounding box center [33, 99] width 33 height 13
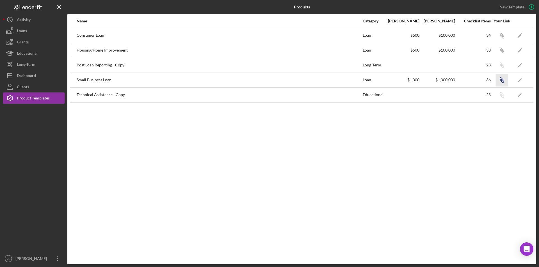
click at [505, 83] on icon "Icon/Link" at bounding box center [501, 80] width 13 height 13
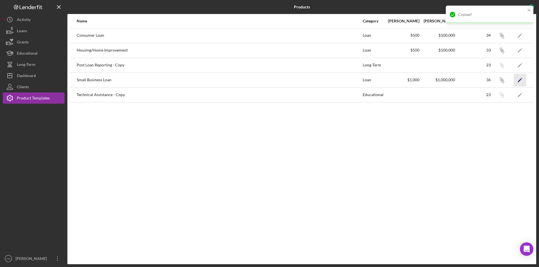
click at [519, 81] on icon "Icon/Edit" at bounding box center [520, 80] width 13 height 13
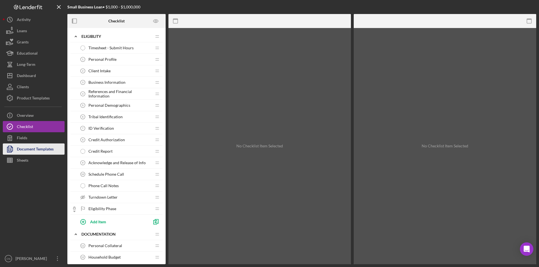
click at [29, 154] on div "Document Templates" at bounding box center [35, 150] width 37 height 13
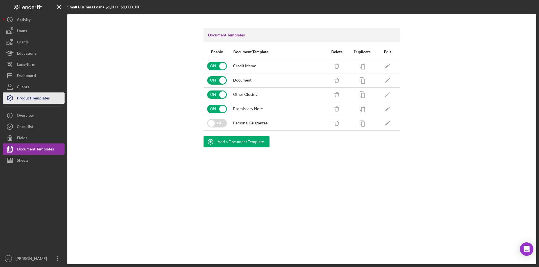
click at [23, 97] on div "Product Templates" at bounding box center [33, 99] width 33 height 13
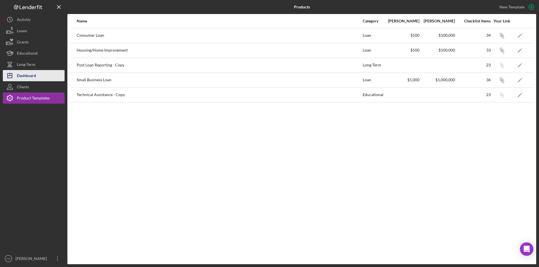
click at [16, 76] on icon "Icon/Dashboard" at bounding box center [10, 76] width 14 height 14
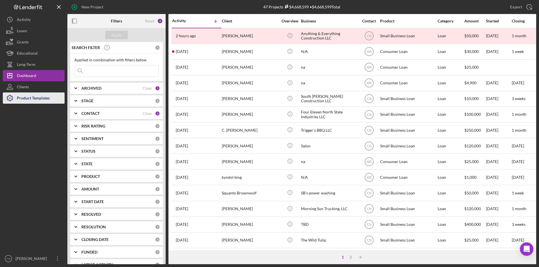
click at [26, 96] on div "Product Templates" at bounding box center [33, 99] width 33 height 13
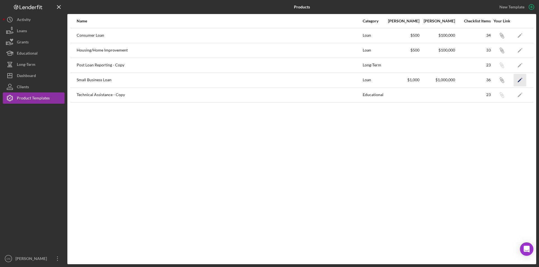
click at [519, 79] on icon "Icon/Edit" at bounding box center [520, 80] width 13 height 13
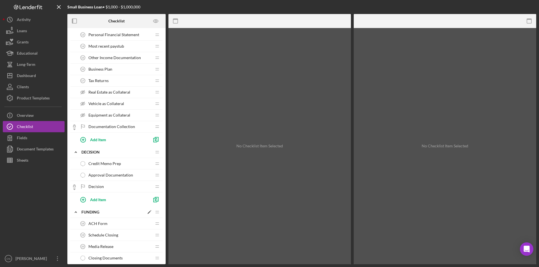
scroll to position [225, 0]
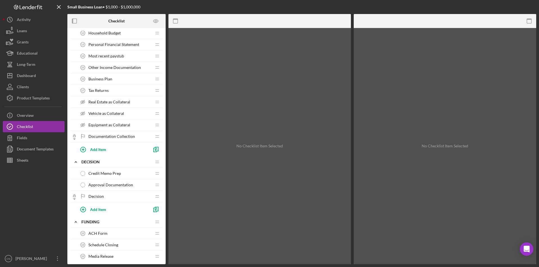
click at [100, 80] on span "Business Plan" at bounding box center [100, 79] width 24 height 4
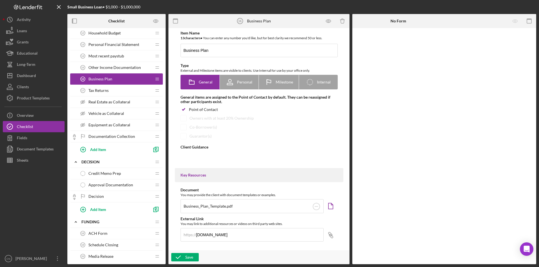
type textarea "<div>This document serves as the blueprint for our collaborative journey&mdash;…"
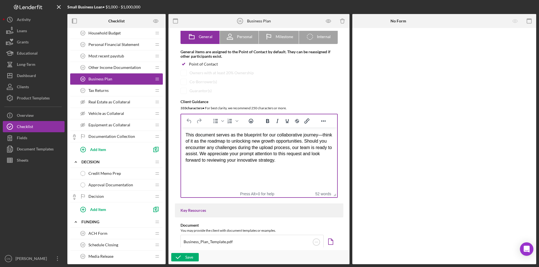
scroll to position [112, 0]
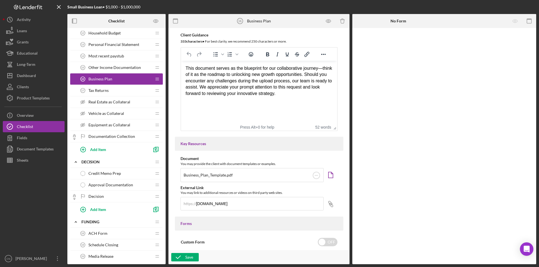
click at [209, 175] on div "Business_Plan_Template.pdf" at bounding box center [208, 175] width 49 height 4
click at [317, 175] on rect at bounding box center [316, 175] width 3 height 1
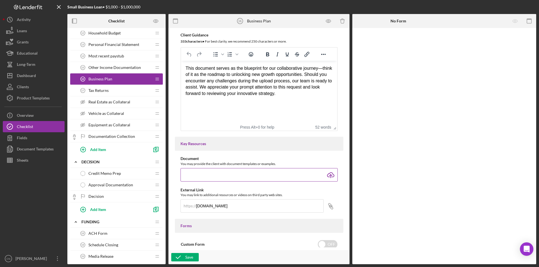
click at [331, 175] on input "file" at bounding box center [258, 174] width 157 height 13
click at [196, 175] on input "file" at bounding box center [258, 174] width 157 height 13
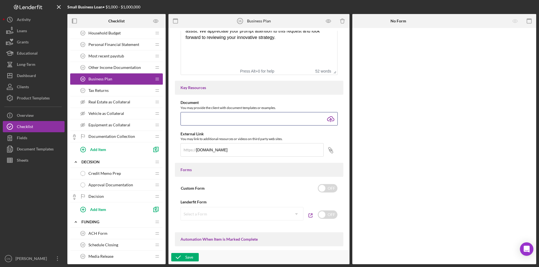
scroll to position [140, 0]
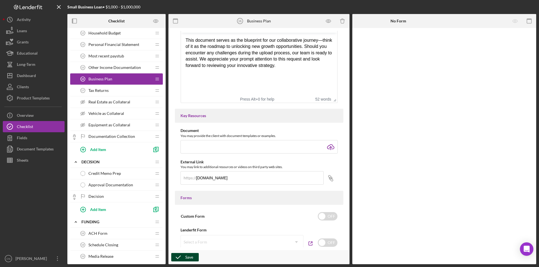
click at [190, 257] on div "Save" at bounding box center [189, 257] width 8 height 8
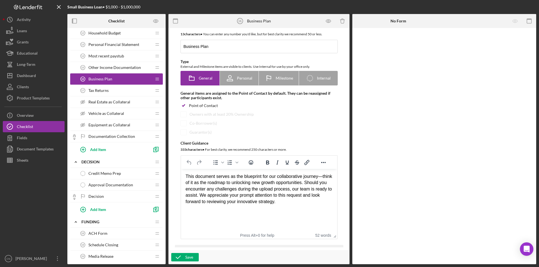
scroll to position [0, 0]
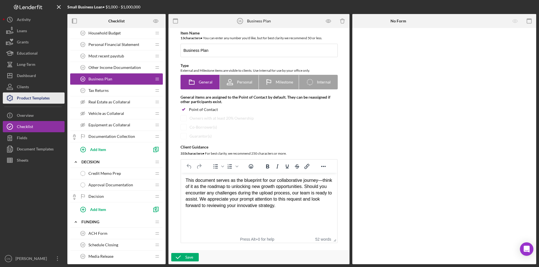
click at [26, 94] on div "Product Templates" at bounding box center [33, 99] width 33 height 13
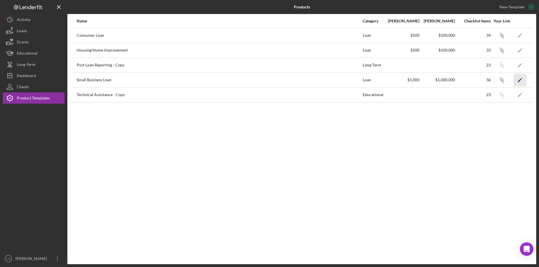
click at [518, 78] on icon "Icon/Edit" at bounding box center [520, 80] width 13 height 13
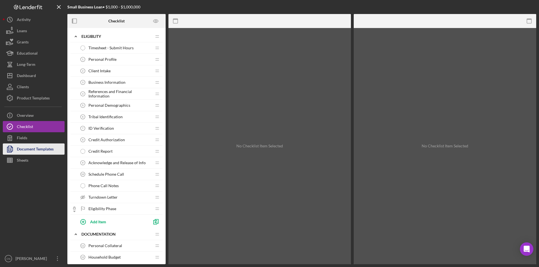
click at [22, 149] on div "Document Templates" at bounding box center [35, 150] width 37 height 13
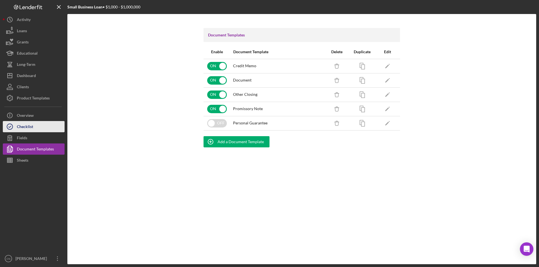
click at [26, 127] on div "Checklist" at bounding box center [25, 127] width 16 height 13
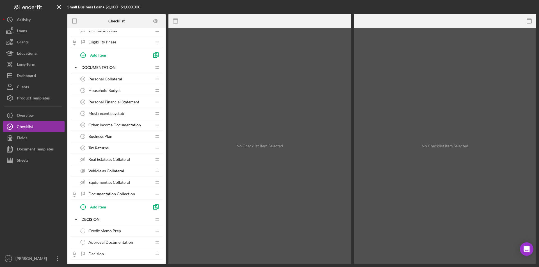
scroll to position [168, 0]
click at [95, 136] on span "Business Plan" at bounding box center [100, 135] width 24 height 4
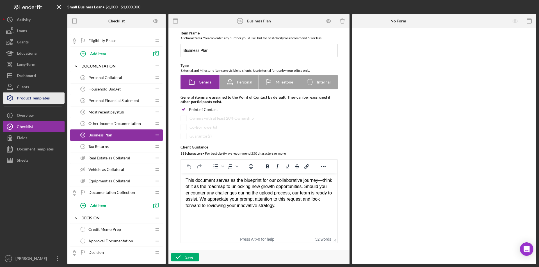
click at [40, 95] on div "Product Templates" at bounding box center [33, 99] width 33 height 13
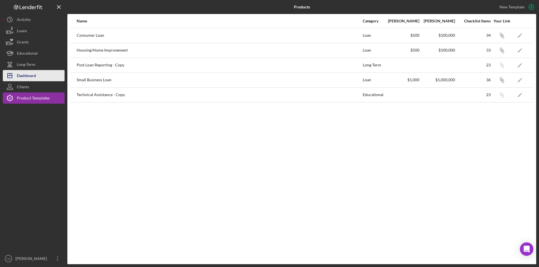
click at [35, 74] on div "Dashboard" at bounding box center [26, 76] width 19 height 13
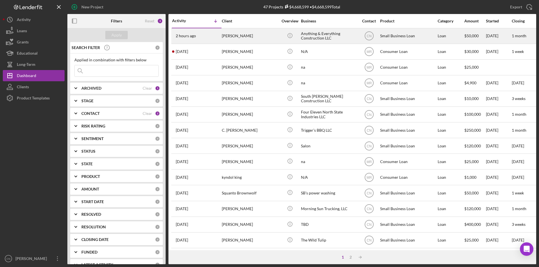
click at [231, 39] on div "[PERSON_NAME]" at bounding box center [250, 36] width 56 height 15
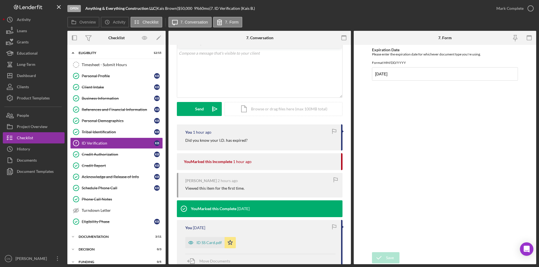
scroll to position [84, 0]
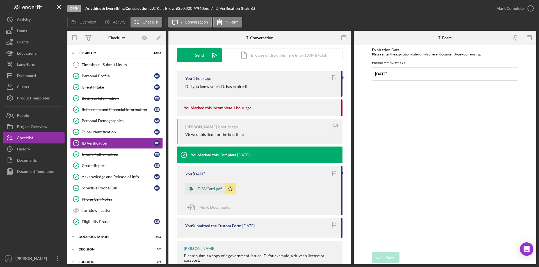
click at [212, 189] on div "ID SS Card.pdf" at bounding box center [208, 189] width 25 height 4
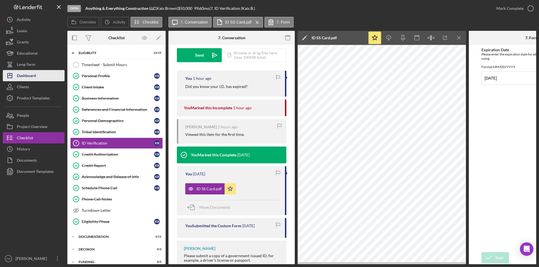
click at [34, 79] on div "Dashboard" at bounding box center [26, 76] width 19 height 13
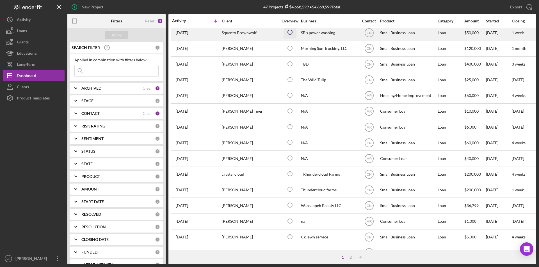
scroll to position [178, 0]
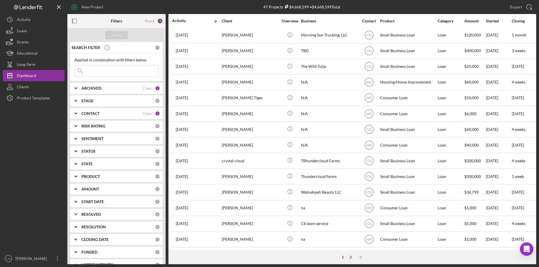
click at [351, 258] on div "2" at bounding box center [351, 257] width 8 height 4
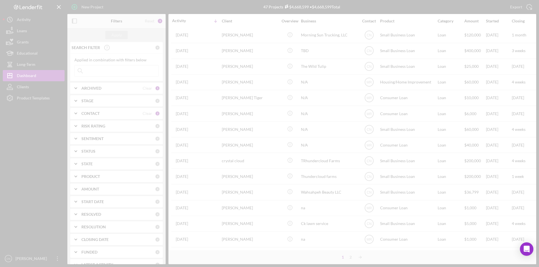
scroll to position [131, 0]
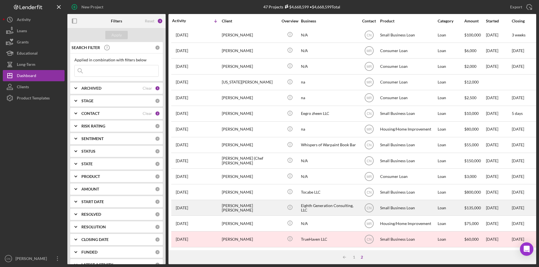
click at [237, 202] on div "[PERSON_NAME] [PERSON_NAME]" at bounding box center [250, 208] width 56 height 15
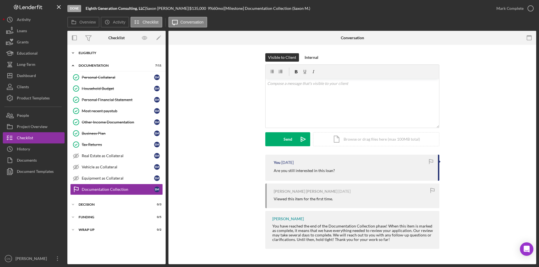
click at [81, 52] on div "Eligiblity" at bounding box center [119, 52] width 80 height 3
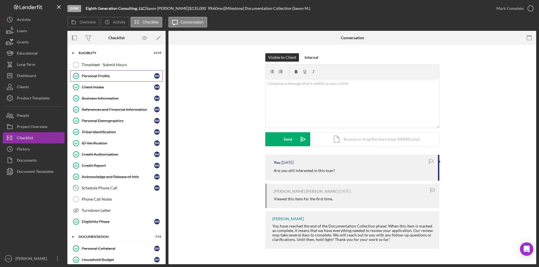
click at [94, 77] on div "Personal Profile" at bounding box center [118, 76] width 72 height 4
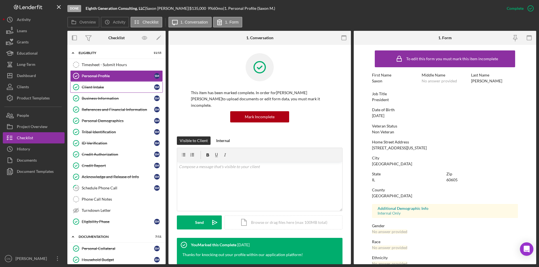
click at [94, 88] on div "Client Intake" at bounding box center [118, 87] width 72 height 4
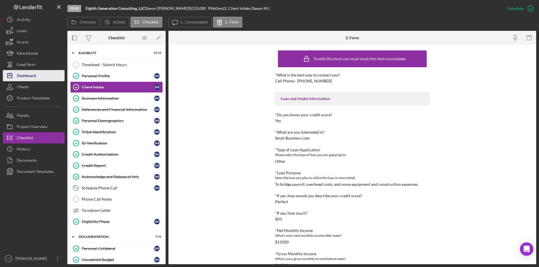
click at [24, 75] on div "Dashboard" at bounding box center [26, 76] width 19 height 13
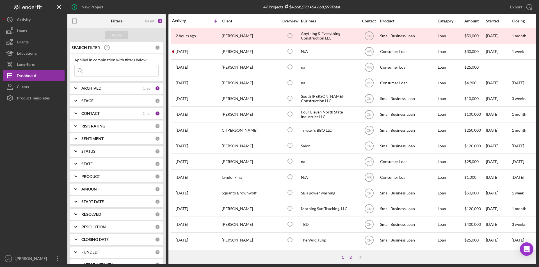
click at [350, 257] on div "2" at bounding box center [351, 257] width 8 height 4
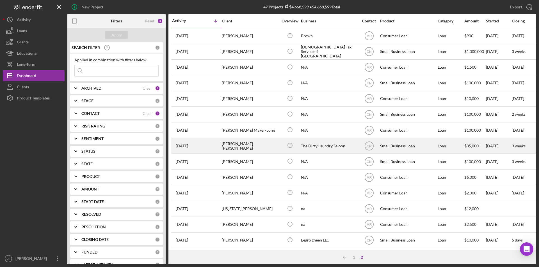
click at [241, 143] on div "[PERSON_NAME] [PERSON_NAME]" at bounding box center [250, 146] width 56 height 15
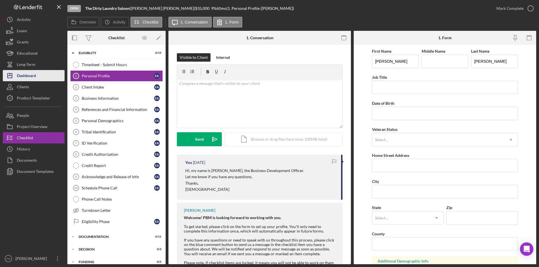
click at [24, 76] on div "Dashboard" at bounding box center [26, 76] width 19 height 13
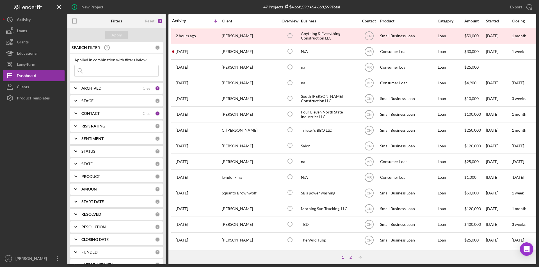
click at [348, 257] on div "2" at bounding box center [351, 257] width 8 height 4
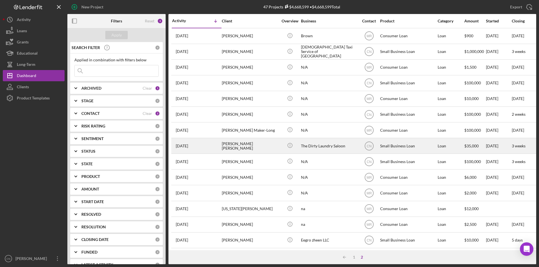
click at [224, 144] on div "[PERSON_NAME] [PERSON_NAME]" at bounding box center [250, 146] width 56 height 15
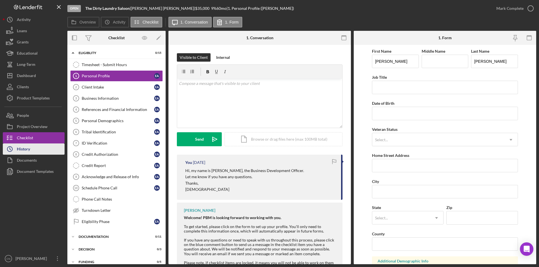
click at [22, 149] on div "History" at bounding box center [23, 150] width 13 height 13
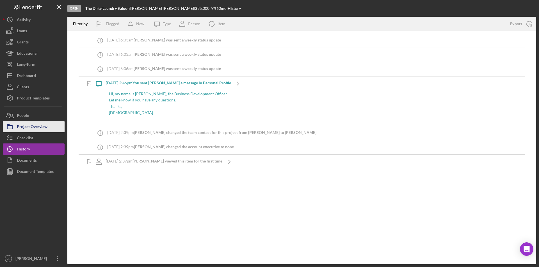
click at [31, 125] on div "Project Overview" at bounding box center [32, 127] width 31 height 13
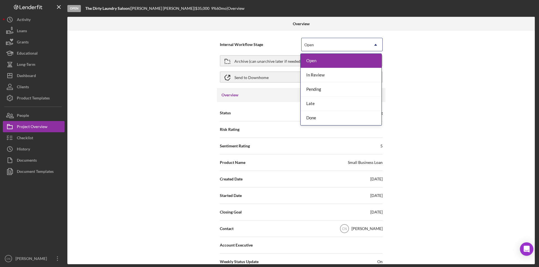
click at [323, 43] on div "Open" at bounding box center [334, 44] width 67 height 13
click at [315, 118] on div "Done" at bounding box center [341, 118] width 81 height 14
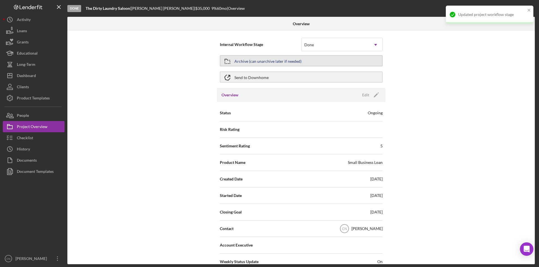
click at [288, 63] on div "Archive (can unarchive later if needed)" at bounding box center [267, 61] width 67 height 10
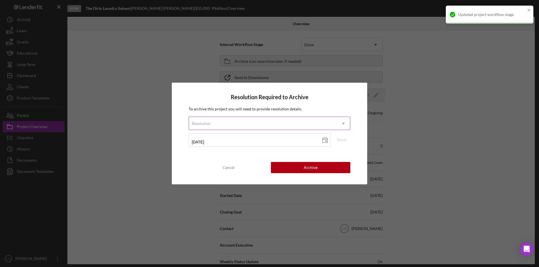
click at [222, 123] on div "Resolution" at bounding box center [263, 123] width 148 height 13
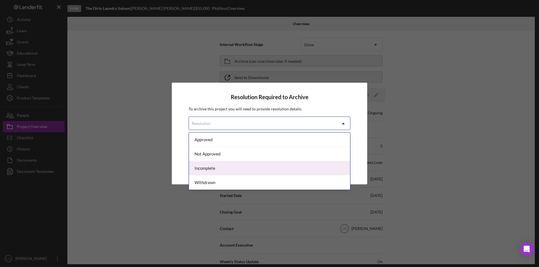
click at [205, 167] on div "Incomplete" at bounding box center [269, 168] width 161 height 14
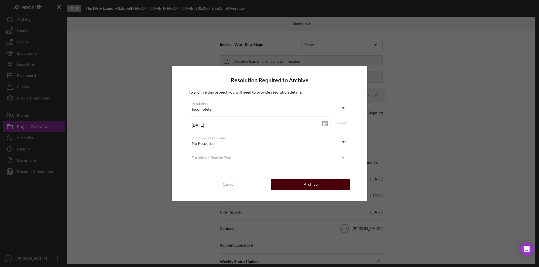
click at [303, 185] on button "Archive" at bounding box center [310, 184] width 79 height 11
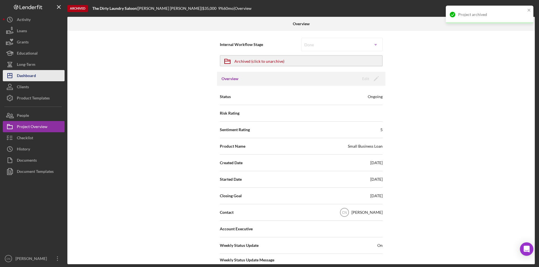
click at [29, 76] on div "Dashboard" at bounding box center [26, 76] width 19 height 13
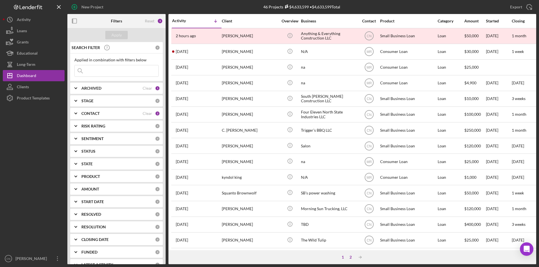
click at [352, 259] on div "2" at bounding box center [351, 257] width 8 height 4
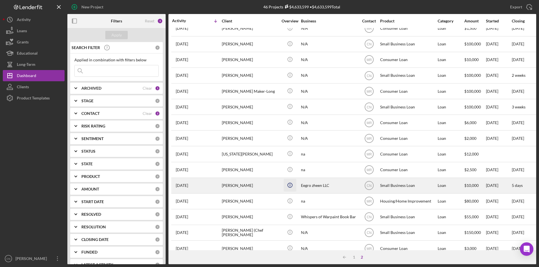
scroll to position [115, 0]
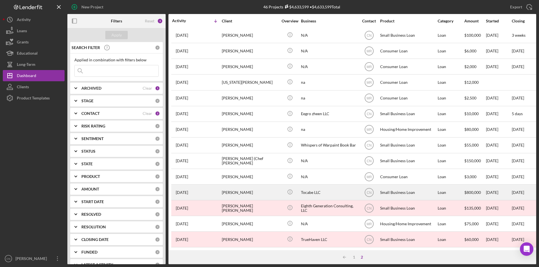
click at [238, 189] on div "[PERSON_NAME]" at bounding box center [250, 192] width 56 height 15
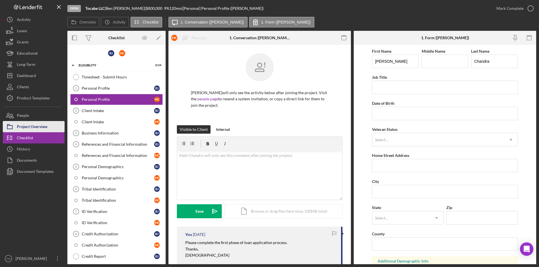
click at [32, 128] on div "Project Overview" at bounding box center [32, 127] width 31 height 13
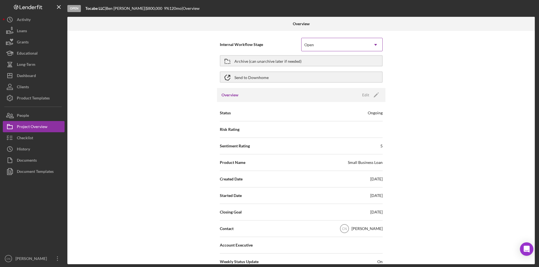
click at [317, 43] on div "Open" at bounding box center [334, 44] width 67 height 13
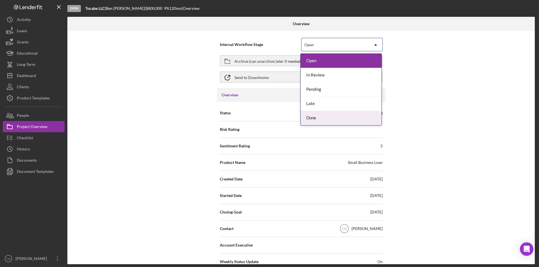
click at [309, 115] on div "Done" at bounding box center [341, 118] width 81 height 14
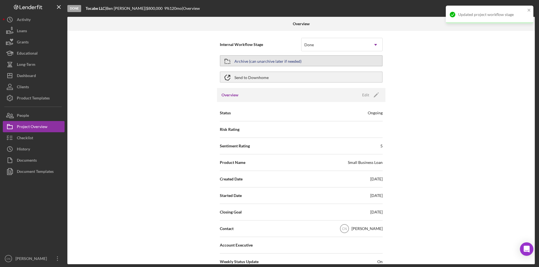
click at [282, 62] on div "Archive (can unarchive later if needed)" at bounding box center [267, 61] width 67 height 10
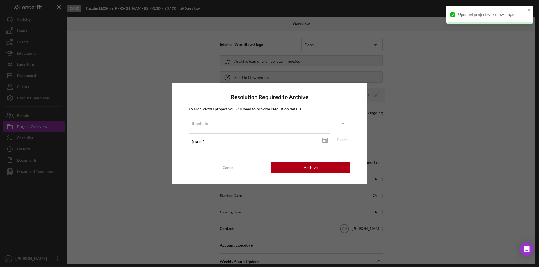
click at [213, 121] on div "Resolution" at bounding box center [263, 123] width 148 height 13
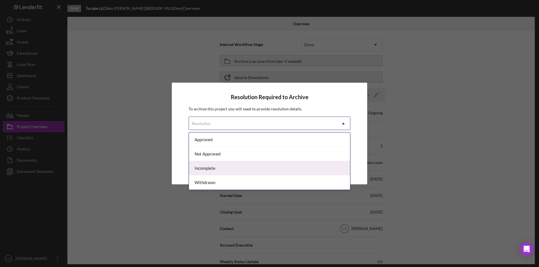
click at [205, 169] on div "Incomplete" at bounding box center [269, 168] width 161 height 14
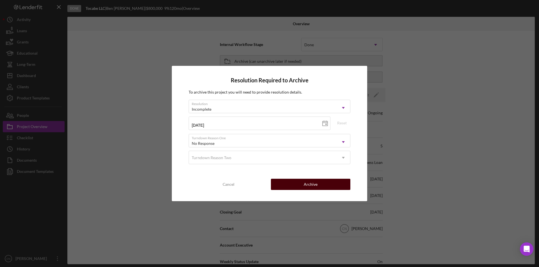
click at [309, 184] on div "Archive" at bounding box center [311, 184] width 14 height 11
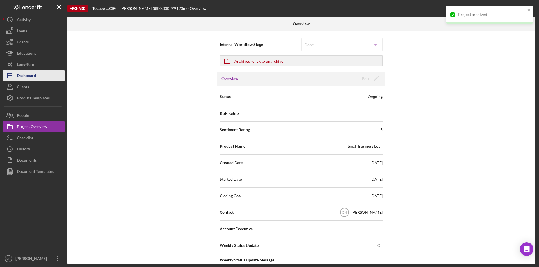
click at [26, 75] on div "Dashboard" at bounding box center [26, 76] width 19 height 13
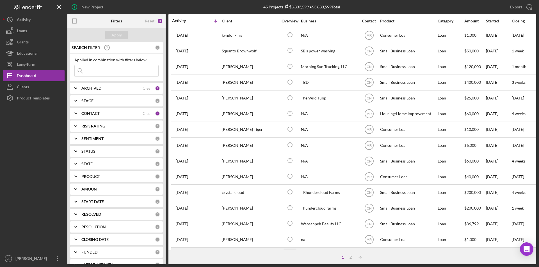
scroll to position [178, 0]
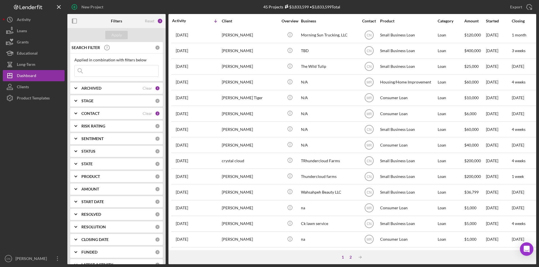
click at [352, 257] on div "2" at bounding box center [351, 257] width 8 height 4
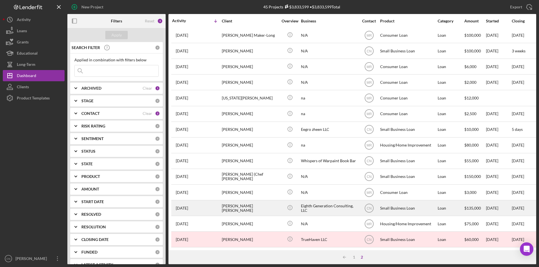
scroll to position [99, 0]
click at [234, 203] on div "[PERSON_NAME] [PERSON_NAME]" at bounding box center [250, 208] width 56 height 15
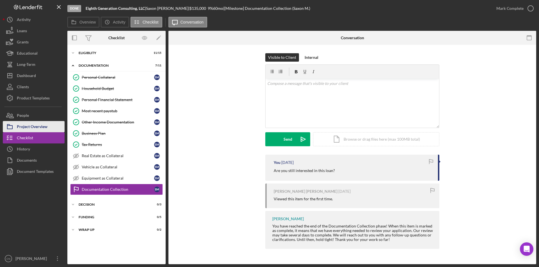
click at [34, 123] on div "Project Overview" at bounding box center [32, 127] width 31 height 13
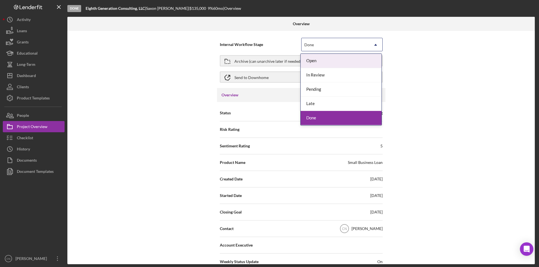
click at [331, 43] on div "Done" at bounding box center [334, 44] width 67 height 13
click at [323, 114] on div "Done" at bounding box center [341, 118] width 81 height 14
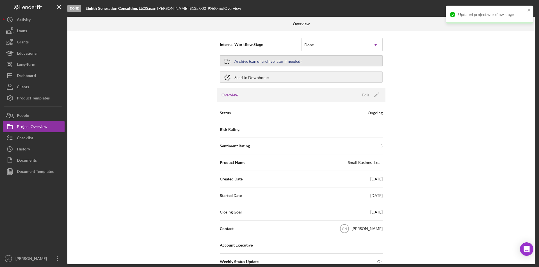
click at [273, 62] on div "Archive (can unarchive later if needed)" at bounding box center [267, 61] width 67 height 10
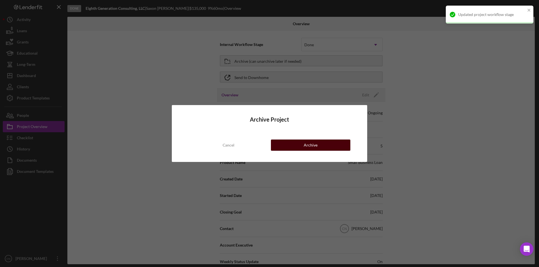
click at [313, 148] on div "Archive" at bounding box center [311, 145] width 14 height 11
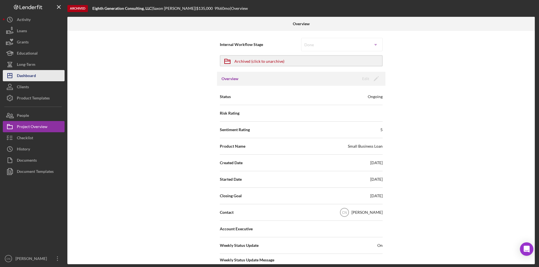
click at [28, 78] on div "Dashboard" at bounding box center [26, 76] width 19 height 13
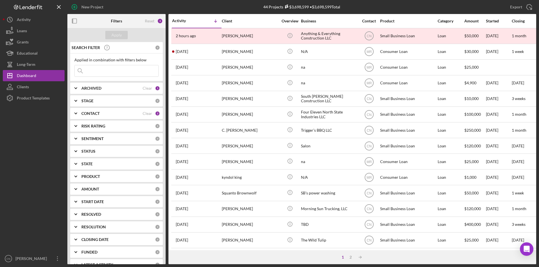
click at [345, 258] on div "1" at bounding box center [343, 257] width 8 height 4
click at [348, 256] on div "2" at bounding box center [351, 257] width 8 height 4
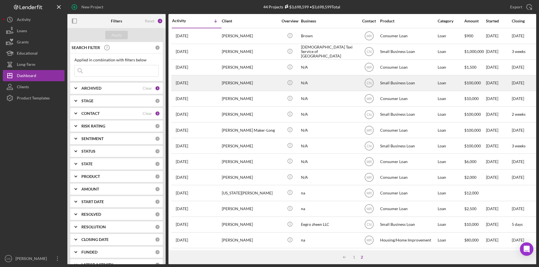
click at [233, 79] on div "[PERSON_NAME]" at bounding box center [250, 83] width 56 height 15
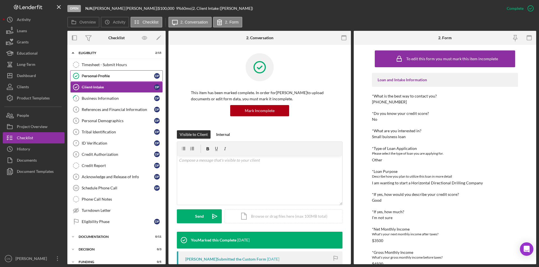
click at [99, 77] on div "Personal Profile" at bounding box center [118, 76] width 72 height 4
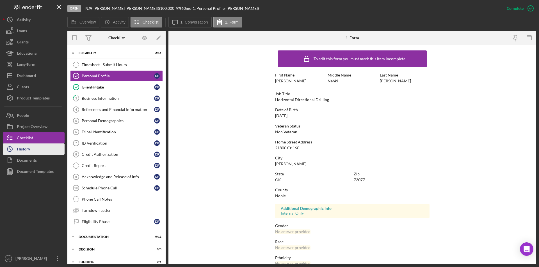
click at [25, 146] on div "History" at bounding box center [23, 150] width 13 height 13
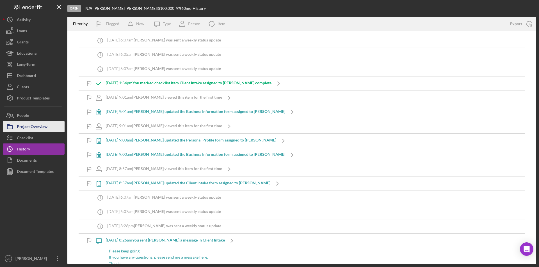
click at [29, 126] on div "Project Overview" at bounding box center [32, 127] width 31 height 13
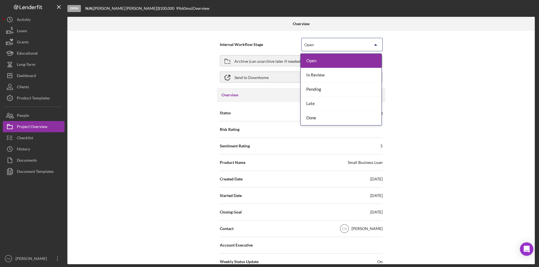
click at [339, 45] on div "Open" at bounding box center [334, 44] width 67 height 13
click at [321, 117] on div "Done" at bounding box center [341, 118] width 81 height 14
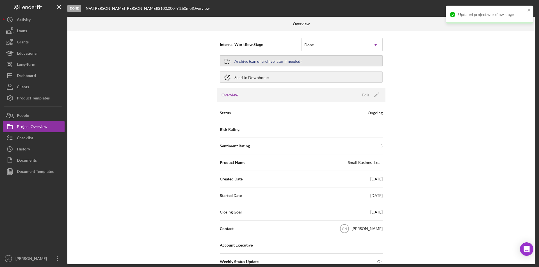
click at [289, 60] on div "Archive (can unarchive later if needed)" at bounding box center [267, 61] width 67 height 10
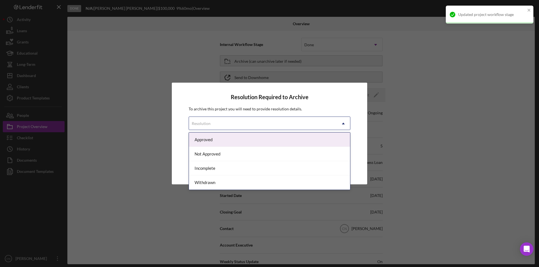
click at [278, 123] on div "Resolution" at bounding box center [263, 123] width 148 height 13
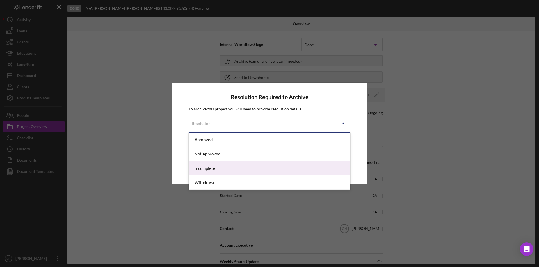
click at [209, 171] on div "Incomplete" at bounding box center [269, 168] width 161 height 14
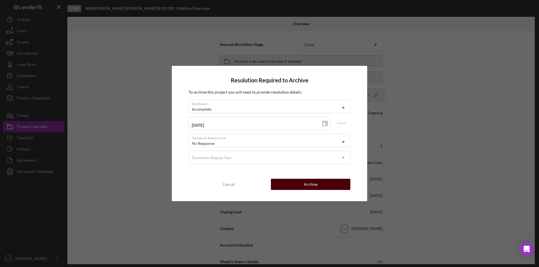
click at [315, 186] on div "Archive" at bounding box center [311, 184] width 14 height 11
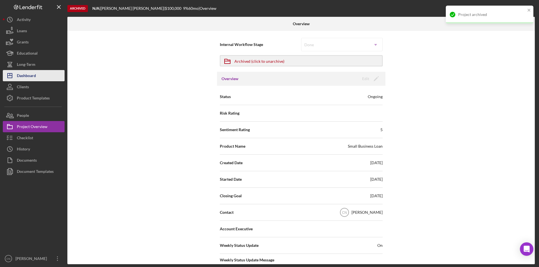
click at [22, 75] on div "Dashboard" at bounding box center [26, 76] width 19 height 13
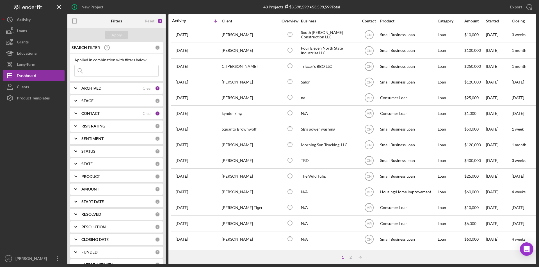
scroll to position [112, 0]
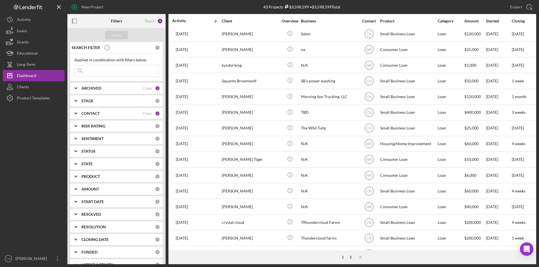
click at [350, 256] on div "2" at bounding box center [351, 257] width 8 height 4
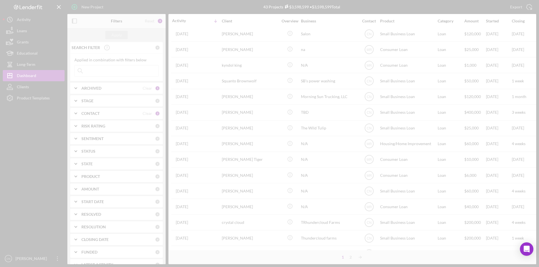
scroll to position [68, 0]
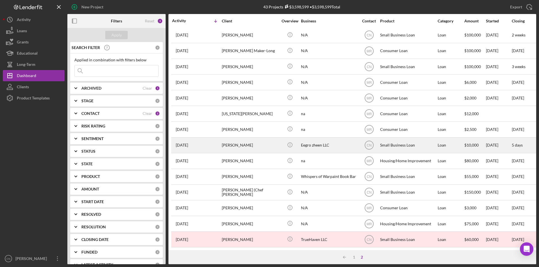
click at [237, 140] on div "[PERSON_NAME]" at bounding box center [250, 145] width 56 height 15
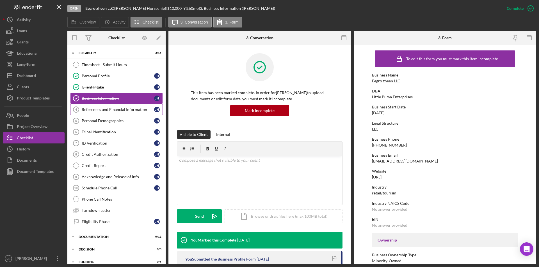
click at [100, 113] on link "References and Financial Information 4 References and Financial Information [PE…" at bounding box center [116, 109] width 93 height 11
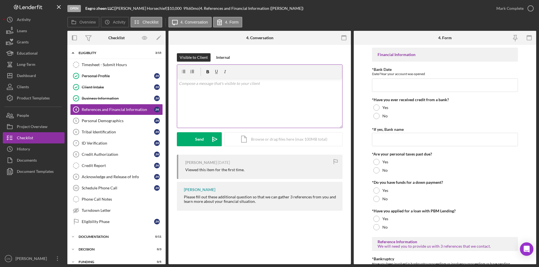
click at [198, 94] on div "v Color teal Color pink Remove color Add row above Add row below Add column bef…" at bounding box center [259, 103] width 165 height 49
click at [196, 142] on div "Send" at bounding box center [199, 139] width 9 height 14
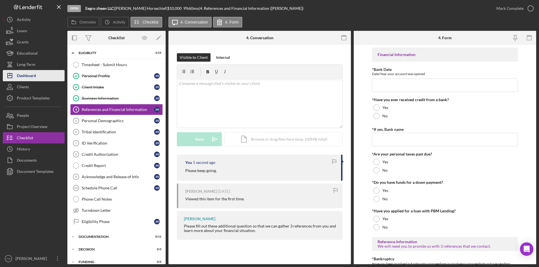
click at [28, 77] on div "Dashboard" at bounding box center [26, 76] width 19 height 13
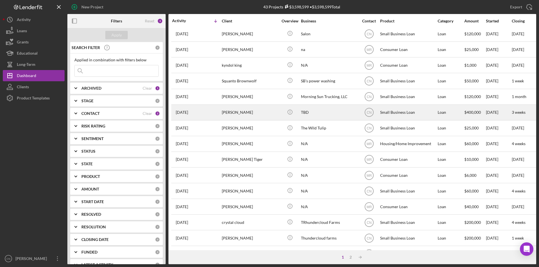
scroll to position [178, 0]
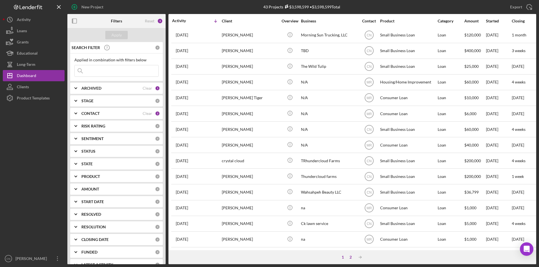
click at [351, 257] on div "2" at bounding box center [351, 257] width 8 height 4
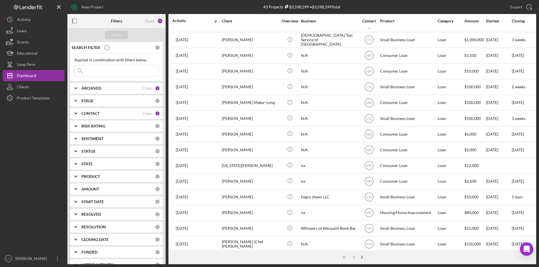
scroll to position [0, 0]
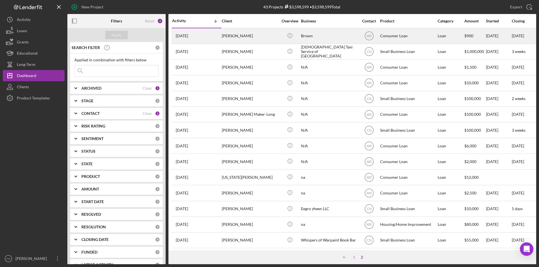
click at [233, 43] on div "[PERSON_NAME]" at bounding box center [250, 36] width 56 height 15
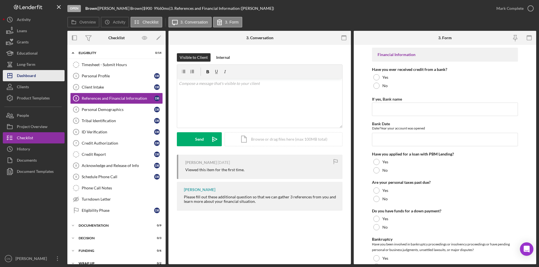
click at [28, 75] on div "Dashboard" at bounding box center [26, 76] width 19 height 13
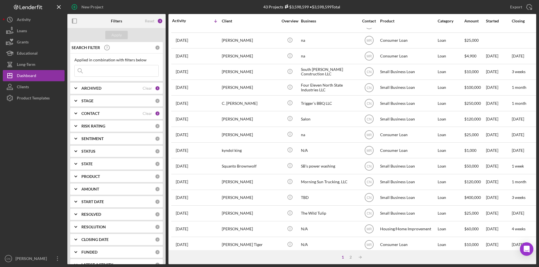
scroll to position [140, 0]
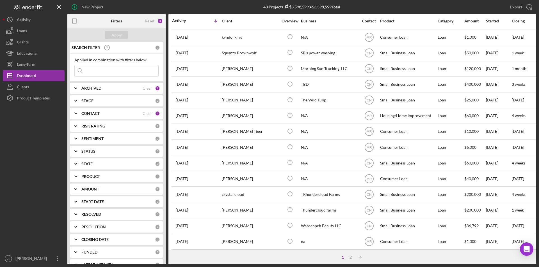
click at [349, 256] on div "2" at bounding box center [351, 257] width 8 height 4
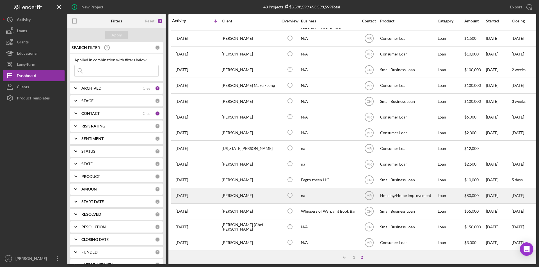
scroll to position [0, 0]
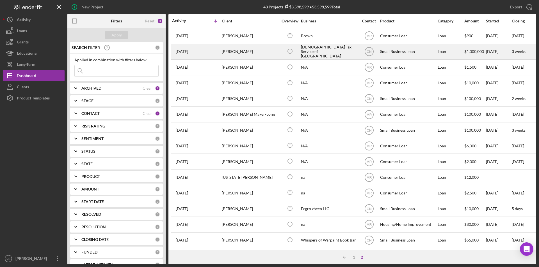
click at [246, 53] on div "[PERSON_NAME]" at bounding box center [250, 51] width 56 height 15
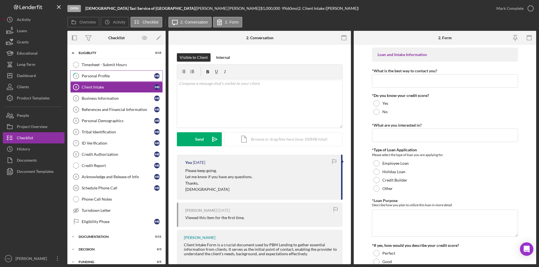
click at [99, 79] on link "1 Personal Profile M B" at bounding box center [116, 75] width 93 height 11
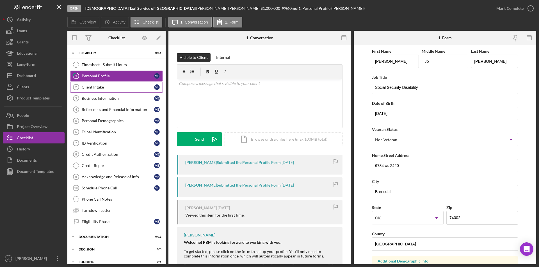
click at [96, 90] on link "Client Intake 2 Client Intake M B" at bounding box center [116, 87] width 93 height 11
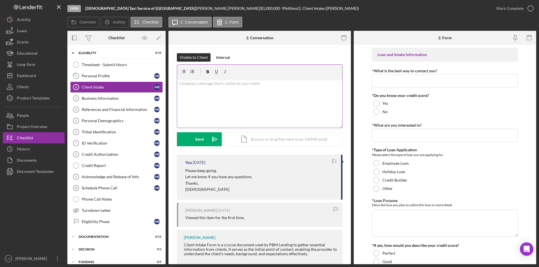
click at [200, 89] on div "v Color teal Color pink Remove color Add row above Add row below Add column bef…" at bounding box center [259, 103] width 165 height 49
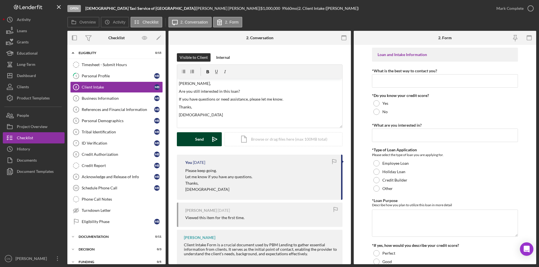
click at [196, 137] on div "Send" at bounding box center [199, 139] width 9 height 14
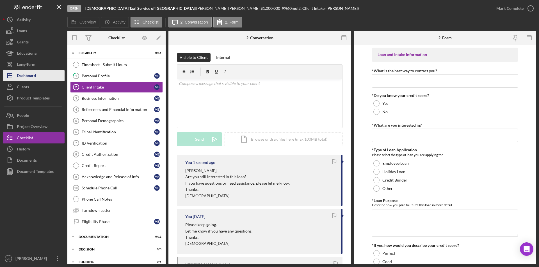
click at [24, 77] on div "Dashboard" at bounding box center [26, 76] width 19 height 13
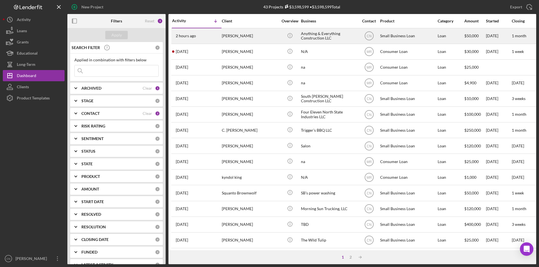
click at [235, 38] on div "[PERSON_NAME]" at bounding box center [250, 36] width 56 height 15
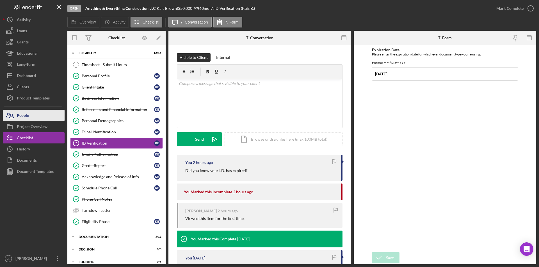
click at [22, 117] on div "People" at bounding box center [23, 116] width 12 height 13
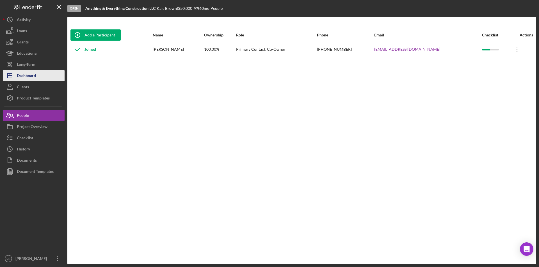
drag, startPoint x: 35, startPoint y: 75, endPoint x: 42, endPoint y: 75, distance: 7.1
click at [35, 75] on div "Dashboard" at bounding box center [26, 76] width 19 height 13
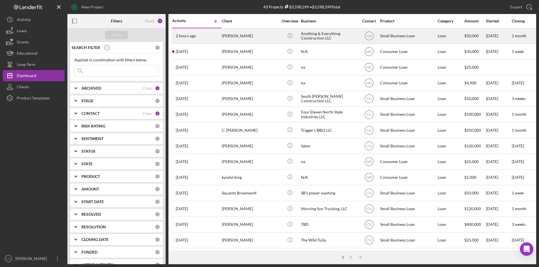
click at [312, 35] on div "Anything & Everything Construction LLC" at bounding box center [329, 36] width 56 height 15
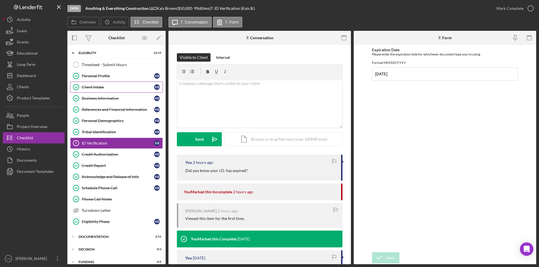
drag, startPoint x: 96, startPoint y: 83, endPoint x: 133, endPoint y: 84, distance: 36.5
click at [96, 84] on link "Client Intake Client Intake K B" at bounding box center [116, 87] width 93 height 11
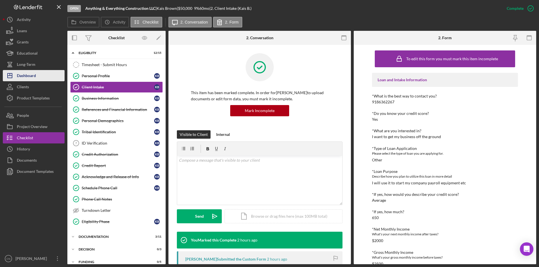
drag, startPoint x: 29, startPoint y: 77, endPoint x: 31, endPoint y: 79, distance: 3.3
click at [29, 77] on div "Dashboard" at bounding box center [26, 76] width 19 height 13
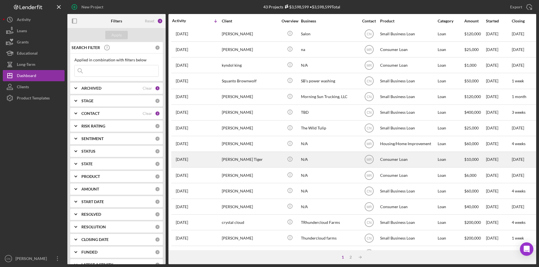
scroll to position [178, 0]
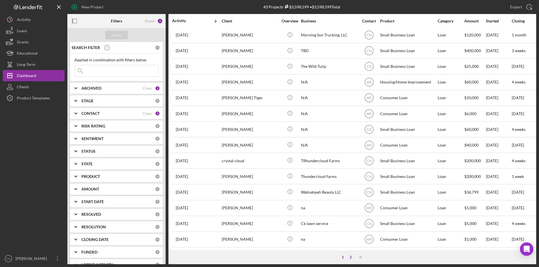
click at [350, 256] on div "2" at bounding box center [351, 257] width 8 height 4
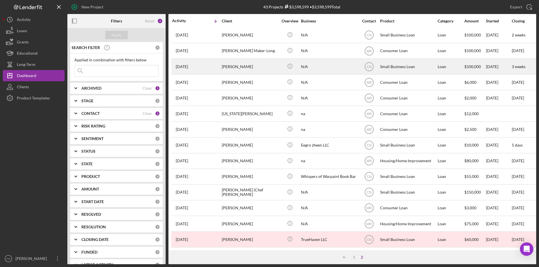
scroll to position [0, 0]
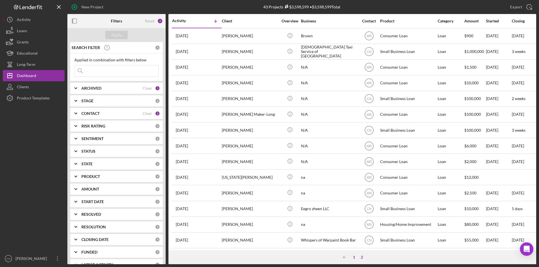
click at [353, 257] on div "1" at bounding box center [354, 257] width 8 height 4
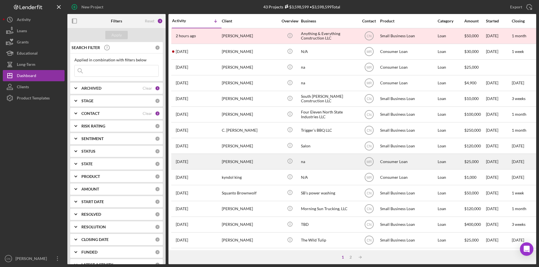
click at [228, 163] on div "[PERSON_NAME]" at bounding box center [250, 161] width 56 height 15
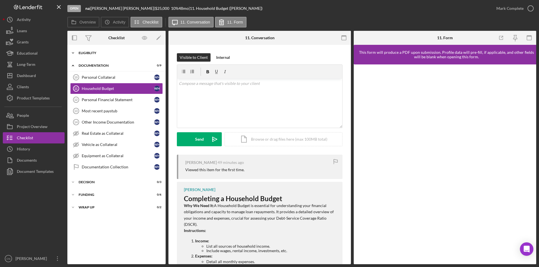
click at [90, 53] on div "Eligiblity" at bounding box center [119, 52] width 80 height 3
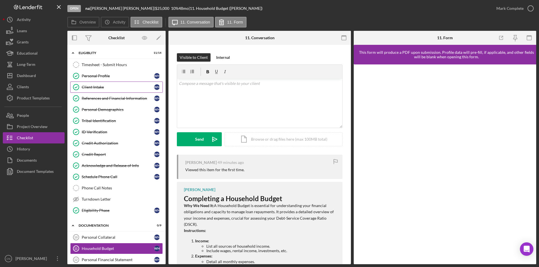
drag, startPoint x: 95, startPoint y: 86, endPoint x: 108, endPoint y: 91, distance: 13.9
click at [95, 87] on div "Client Intake" at bounding box center [118, 87] width 72 height 4
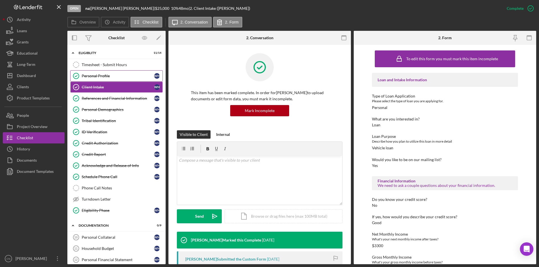
click at [93, 76] on div "Personal Profile" at bounding box center [118, 76] width 72 height 4
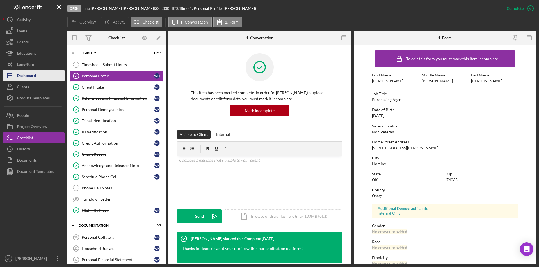
click at [29, 75] on div "Dashboard" at bounding box center [26, 76] width 19 height 13
